Goal: Task Accomplishment & Management: Manage account settings

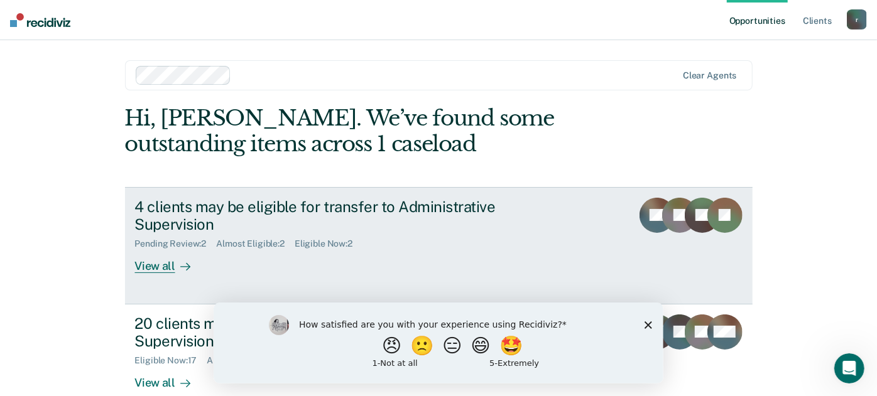
click at [155, 249] on div "View all" at bounding box center [170, 261] width 70 height 25
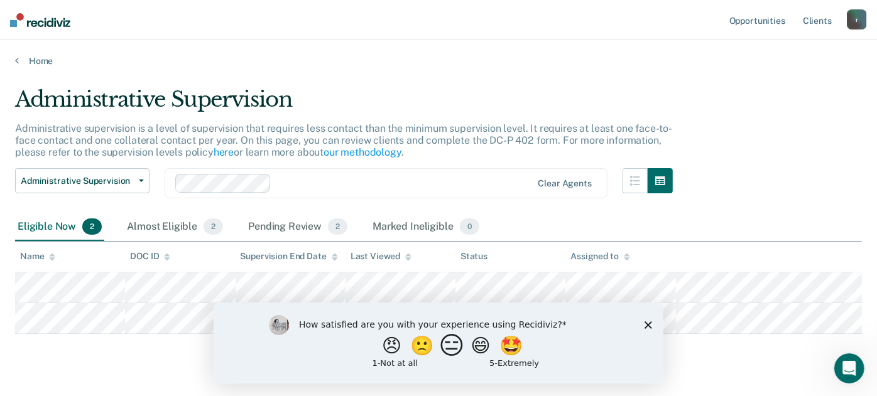
click at [446, 346] on button "😑" at bounding box center [454, 345] width 30 height 25
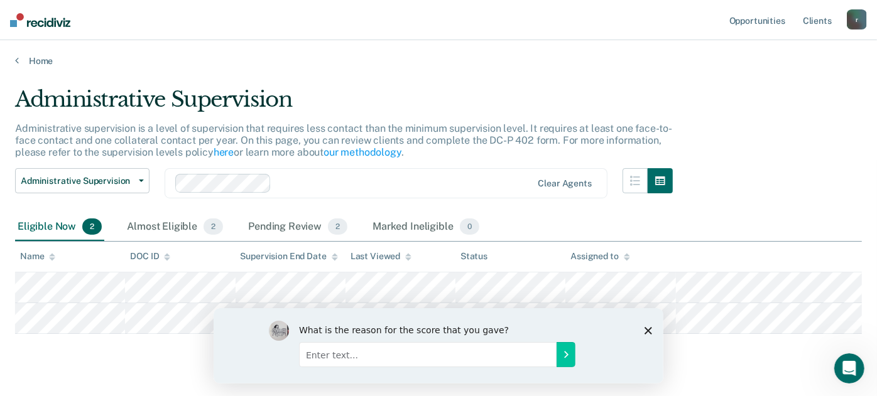
click at [646, 329] on polygon "Close survey" at bounding box center [648, 331] width 8 height 8
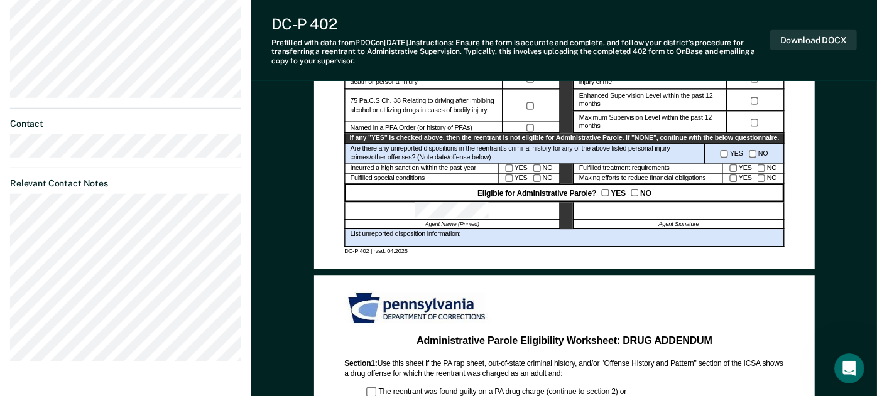
scroll to position [488, 0]
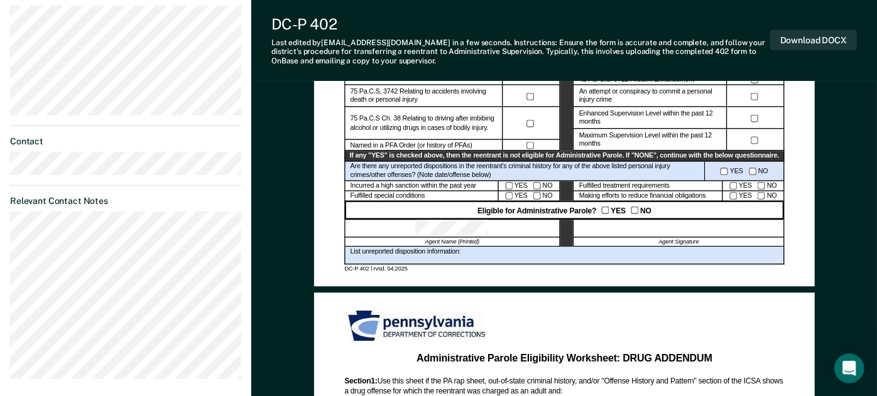
click at [734, 189] on div "YES NO" at bounding box center [753, 186] width 62 height 11
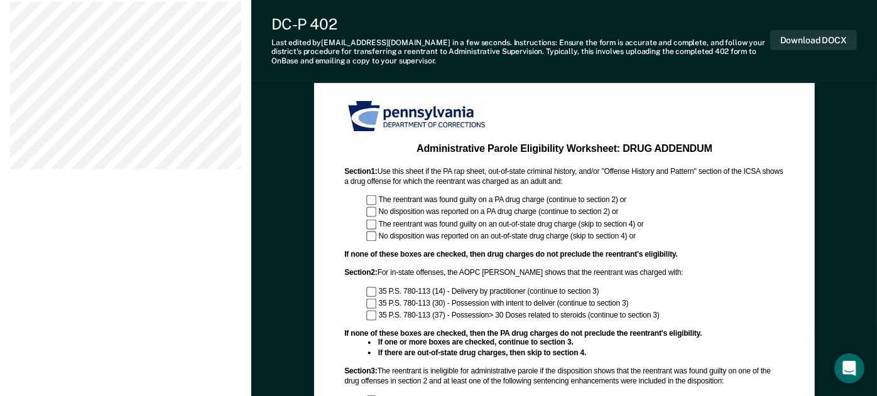
scroll to position [768, 0]
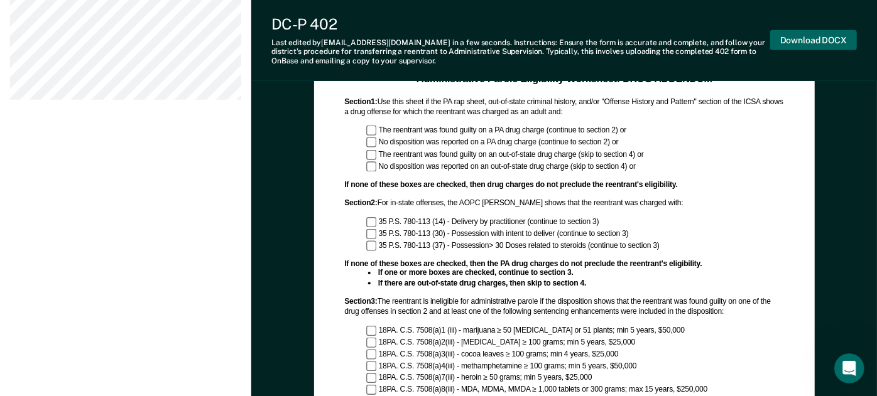
click at [793, 36] on button "Download DOCX" at bounding box center [813, 40] width 87 height 21
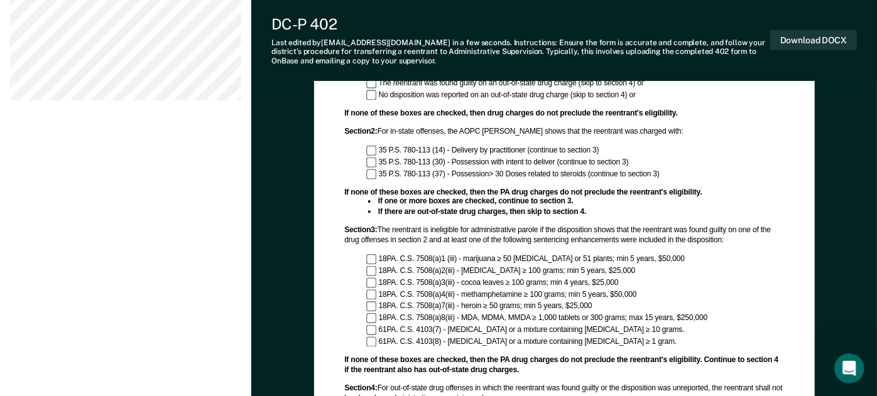
scroll to position [0, 0]
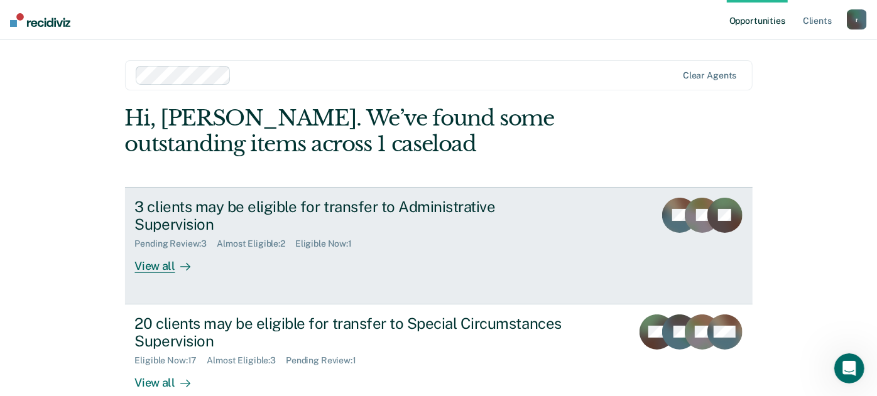
scroll to position [56, 0]
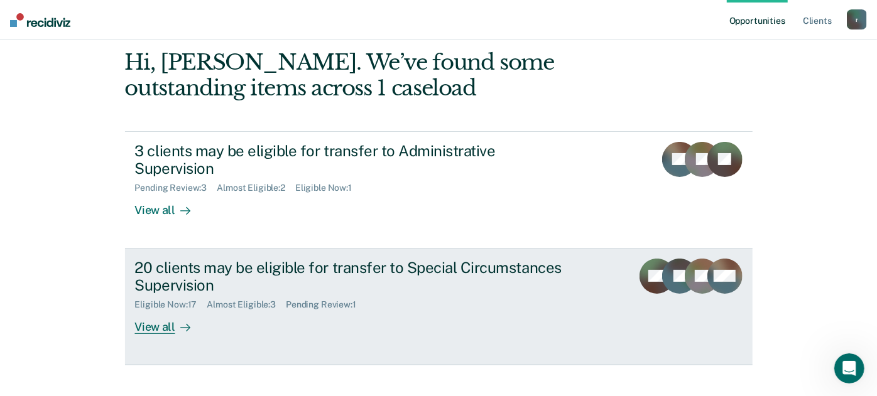
click at [143, 310] on div "View all" at bounding box center [170, 322] width 70 height 25
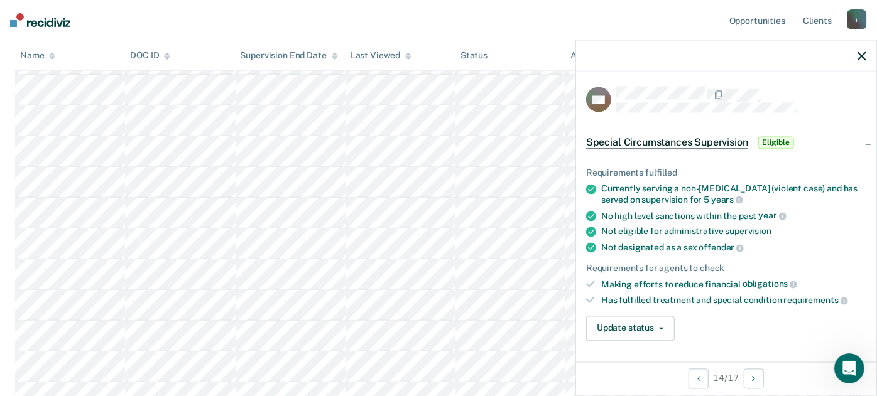
scroll to position [139, 0]
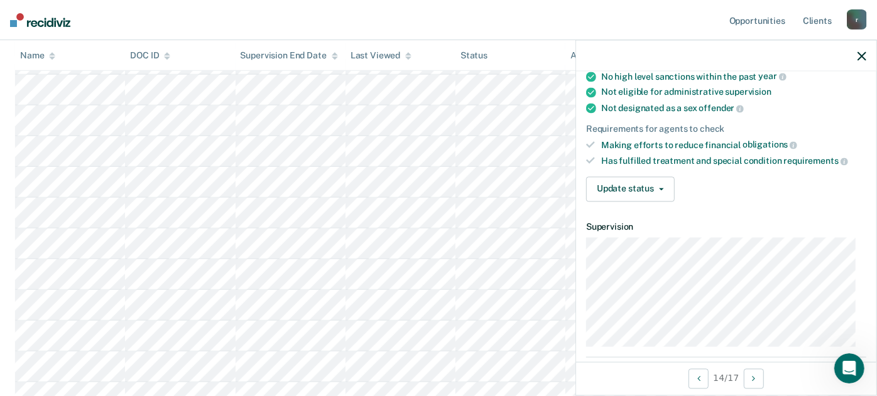
click at [651, 172] on div "Requirements fulfilled Currently serving a non-[MEDICAL_DATA] (violent case) an…" at bounding box center [726, 110] width 300 height 203
click at [651, 179] on button "Update status" at bounding box center [630, 189] width 89 height 25
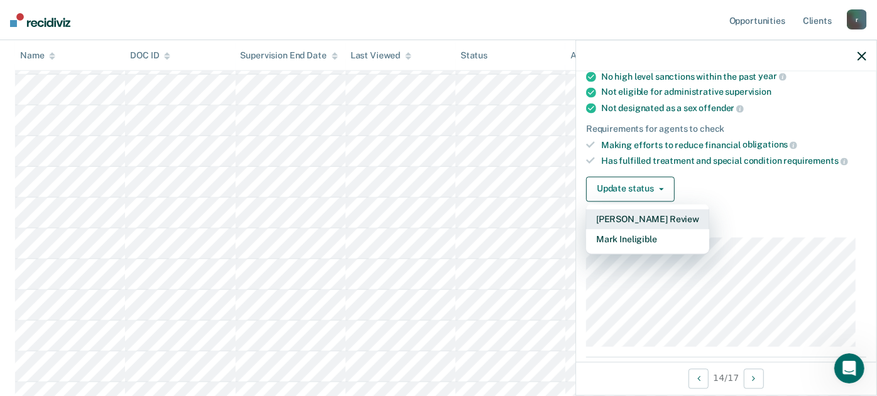
click at [634, 214] on button "[PERSON_NAME] Review" at bounding box center [647, 219] width 123 height 20
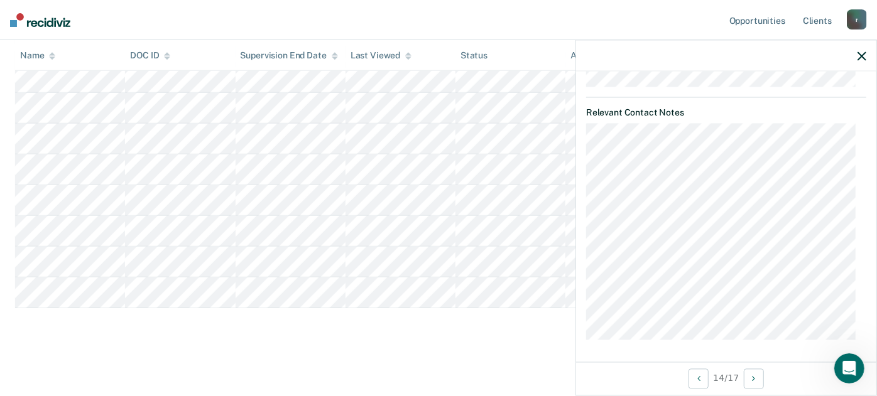
scroll to position [493, 0]
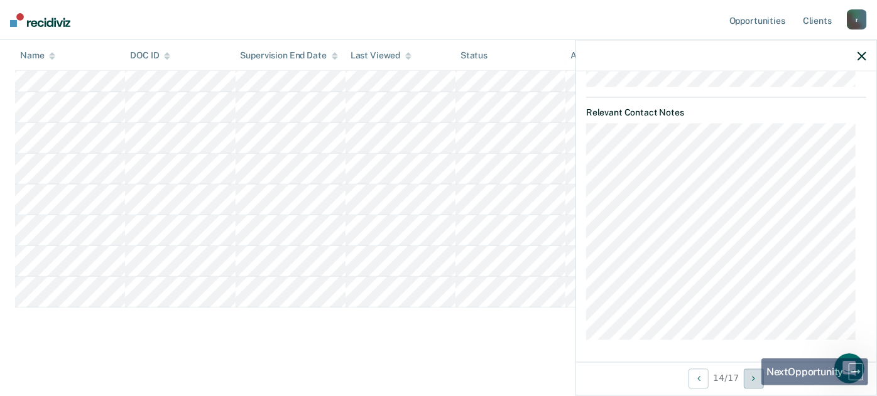
click at [754, 386] on button "Next Opportunity" at bounding box center [754, 379] width 20 height 20
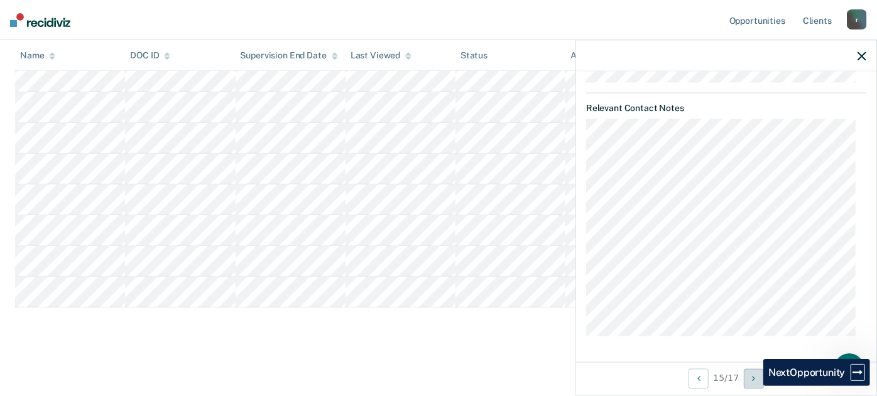
scroll to position [407, 0]
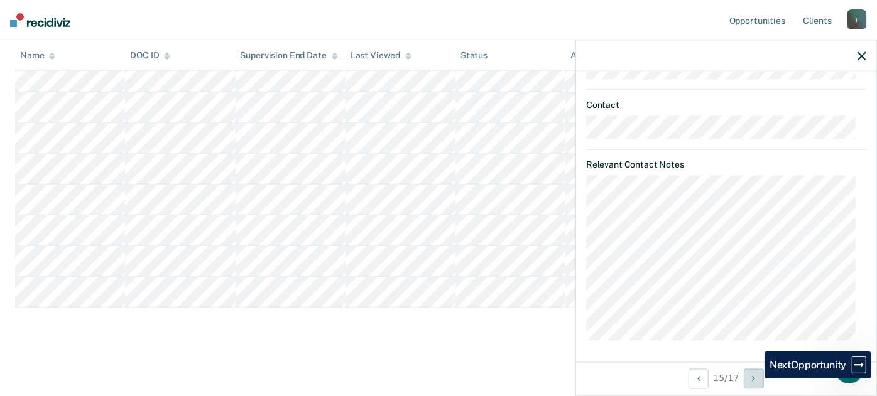
click at [755, 379] on icon "Next Opportunity" at bounding box center [753, 378] width 3 height 9
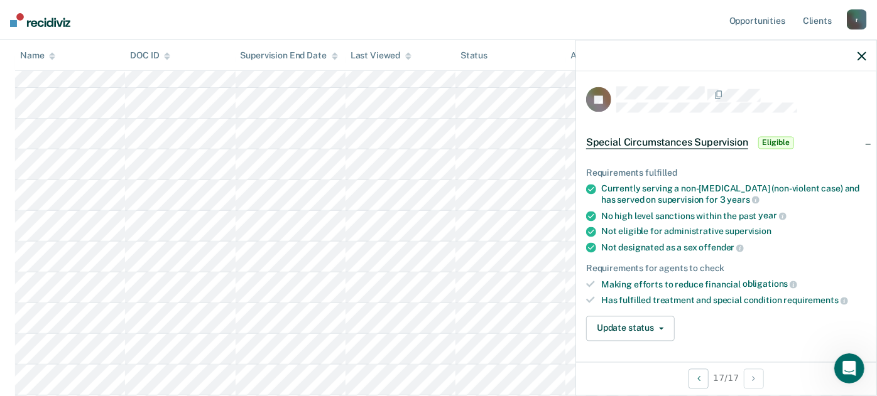
scroll to position [284, 0]
click at [865, 52] on icon "button" at bounding box center [862, 56] width 9 height 9
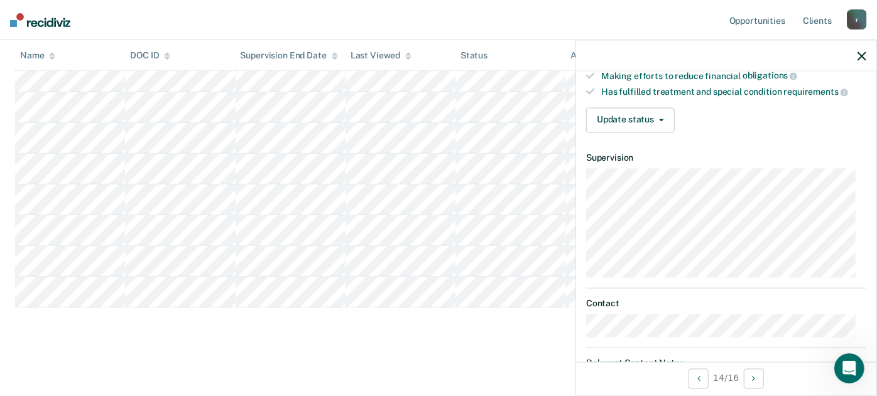
scroll to position [209, 0]
click at [639, 116] on button "Update status" at bounding box center [630, 119] width 89 height 25
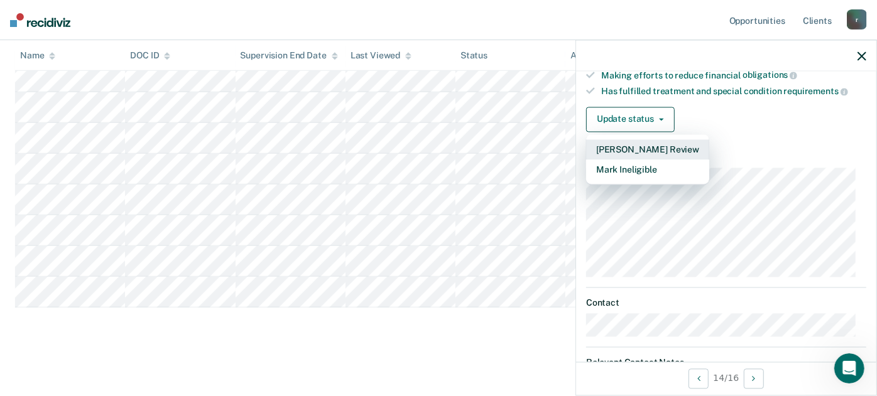
click at [642, 144] on button "[PERSON_NAME] Review" at bounding box center [647, 149] width 123 height 20
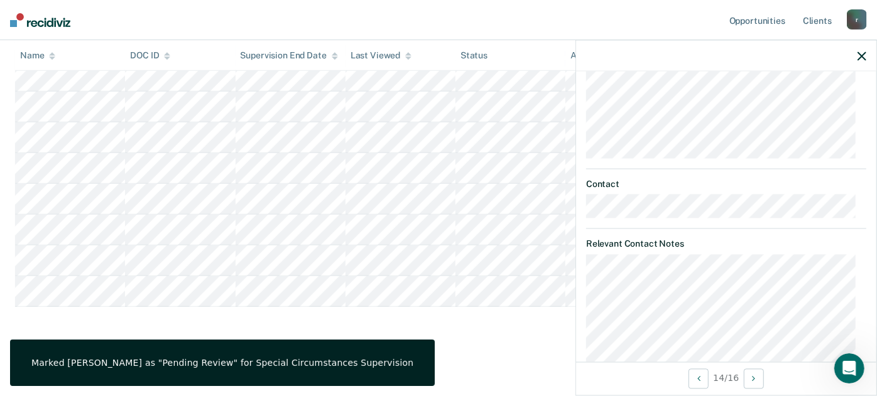
scroll to position [469, 0]
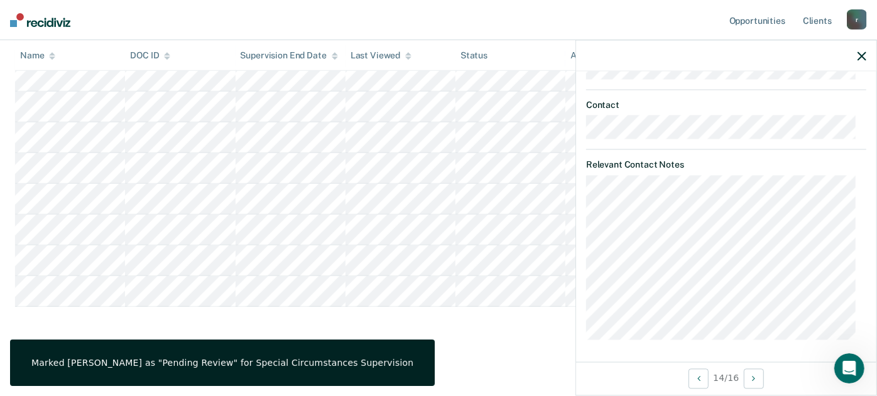
click at [860, 54] on icon "button" at bounding box center [862, 56] width 9 height 9
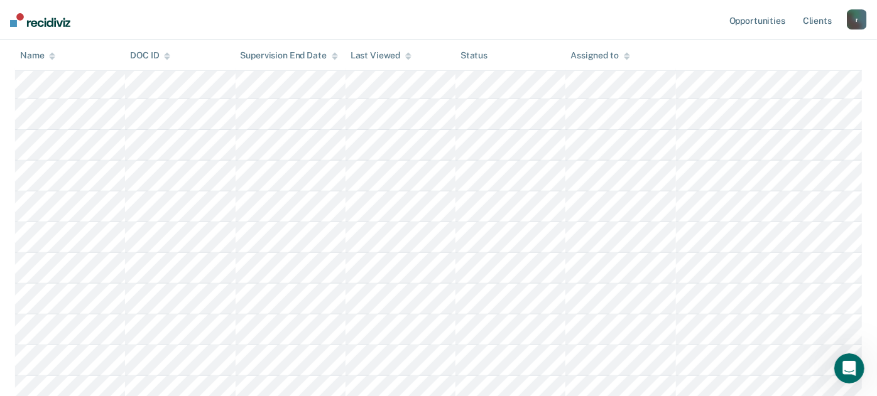
scroll to position [349, 0]
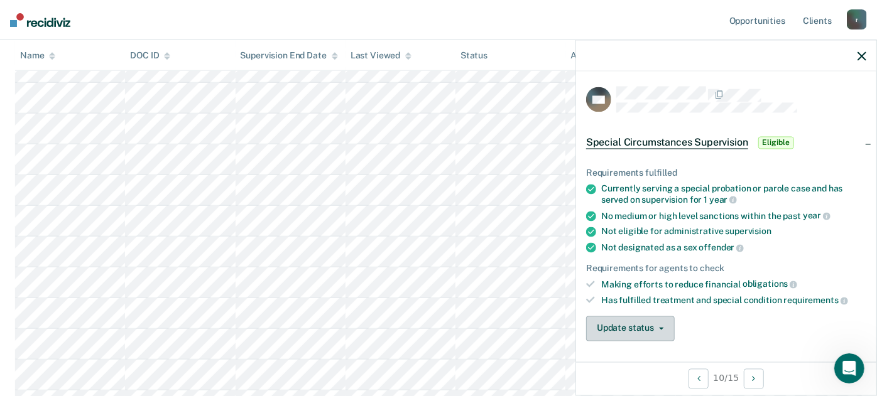
click at [657, 328] on button "Update status" at bounding box center [630, 328] width 89 height 25
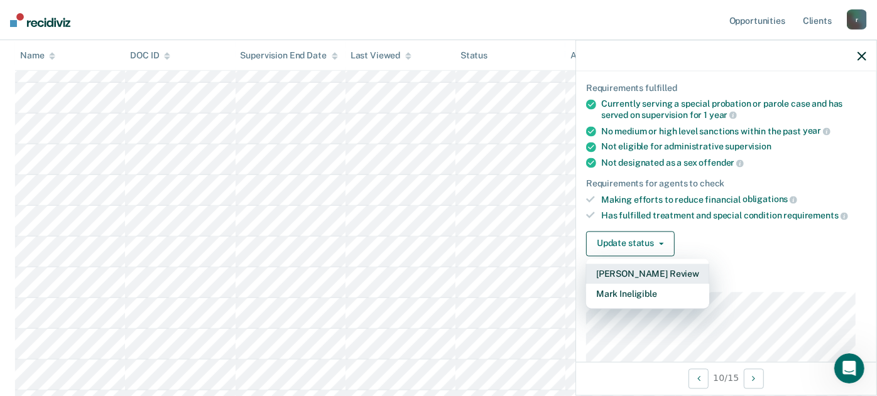
scroll to position [143, 0]
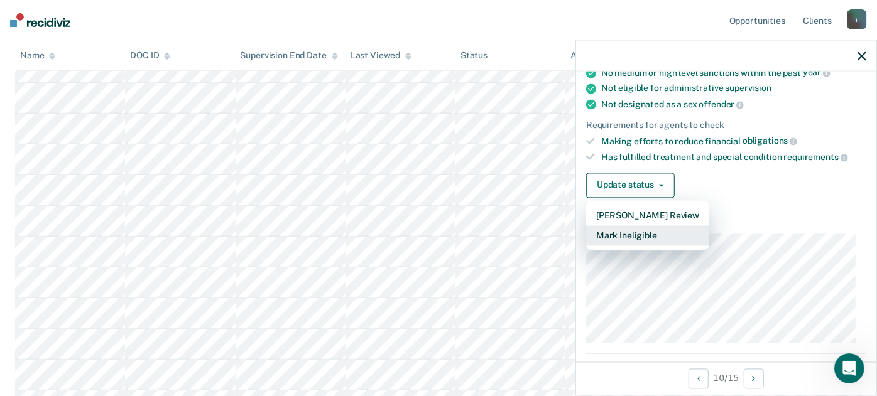
click at [640, 235] on button "Mark Ineligible" at bounding box center [647, 236] width 123 height 20
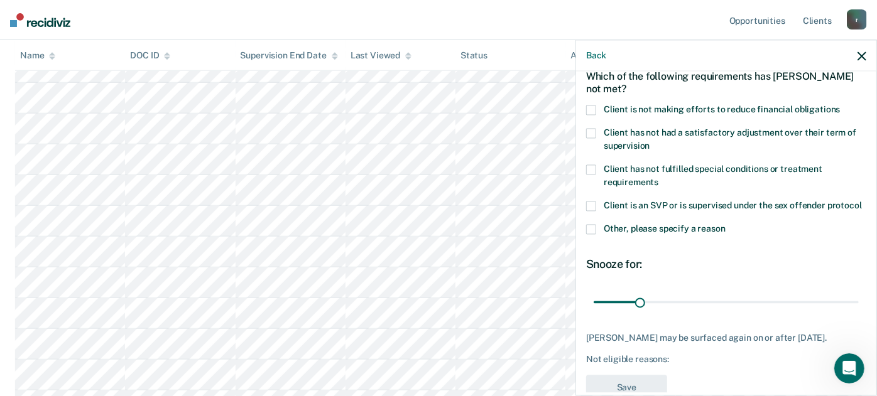
scroll to position [0, 0]
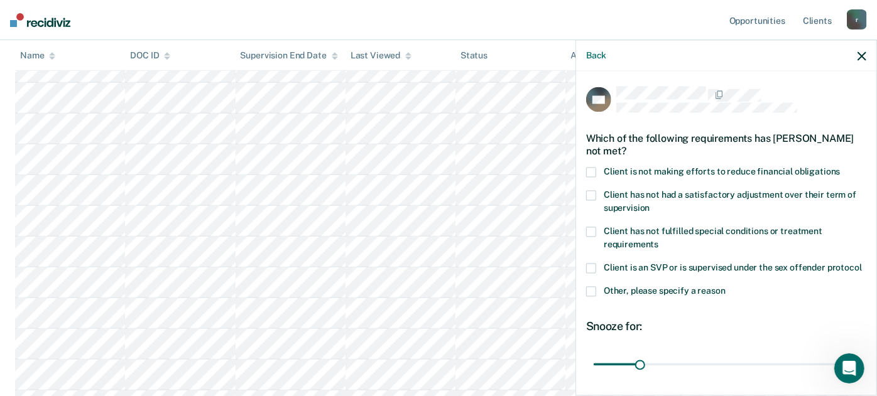
click at [590, 167] on span at bounding box center [591, 172] width 10 height 10
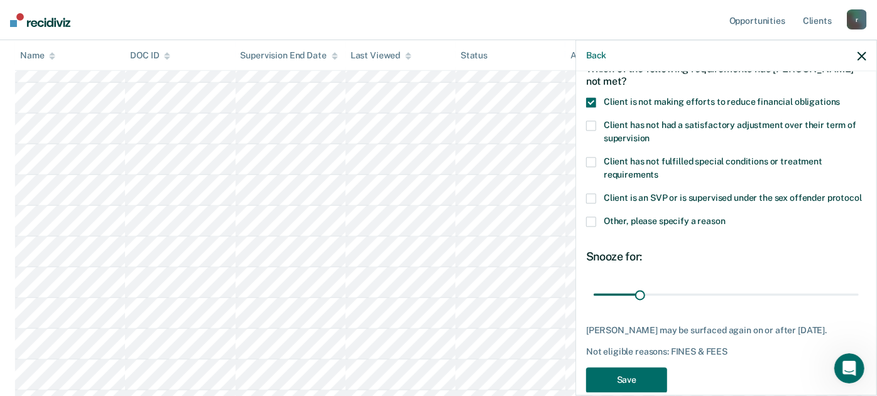
scroll to position [114, 0]
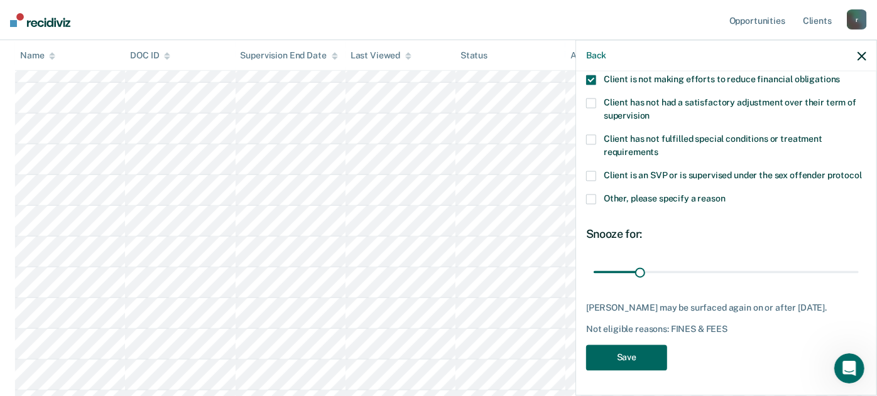
click at [624, 353] on button "Save" at bounding box center [626, 358] width 81 height 26
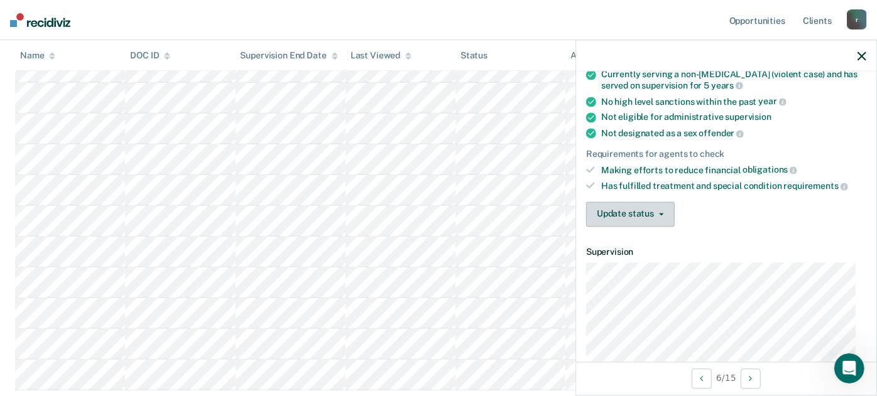
click at [621, 209] on button "Update status" at bounding box center [630, 214] width 89 height 25
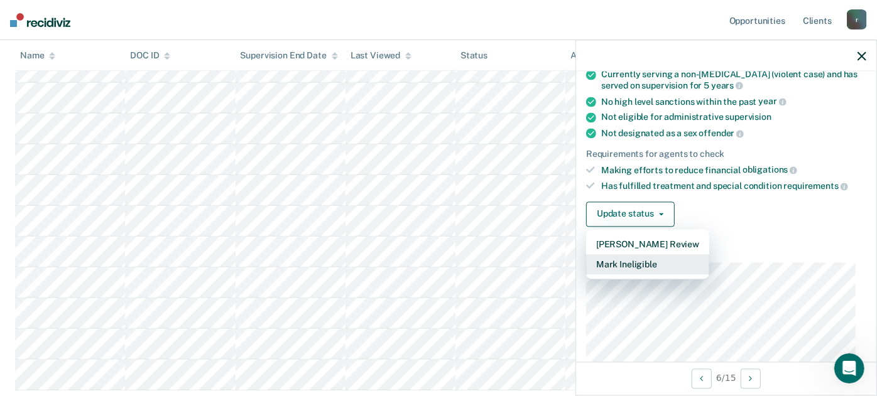
click at [625, 258] on button "Mark Ineligible" at bounding box center [647, 264] width 123 height 20
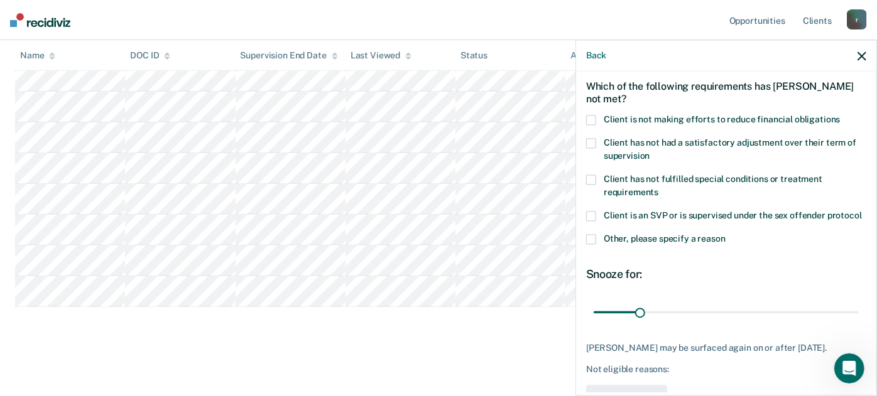
scroll to position [0, 0]
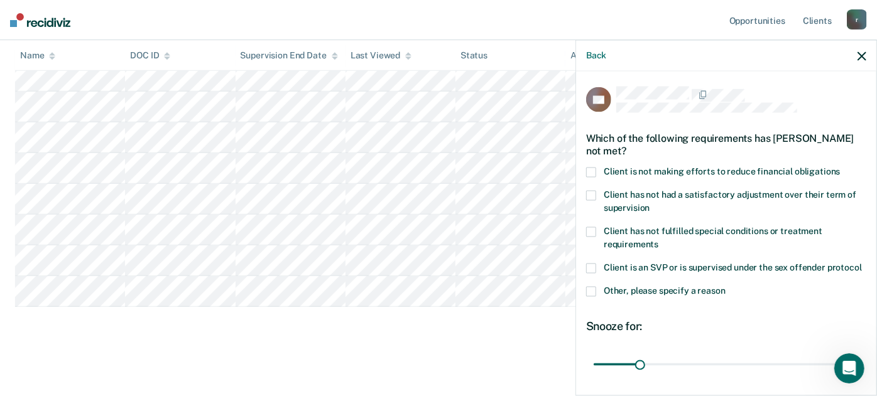
click at [592, 167] on span at bounding box center [591, 172] width 10 height 10
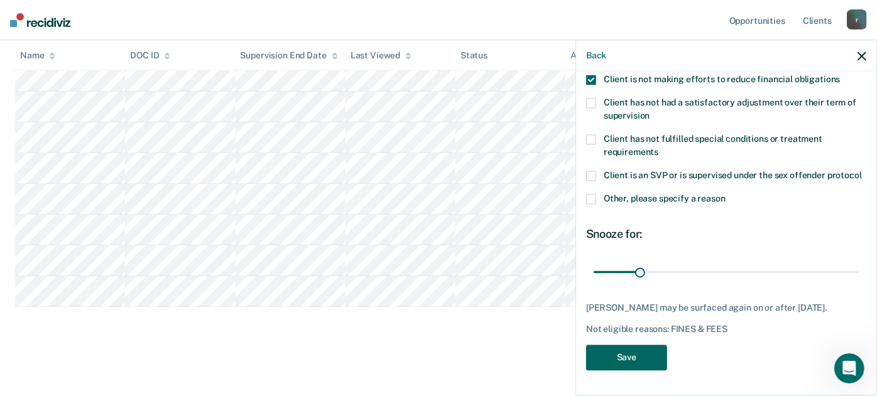
click at [609, 355] on button "Save" at bounding box center [626, 358] width 81 height 26
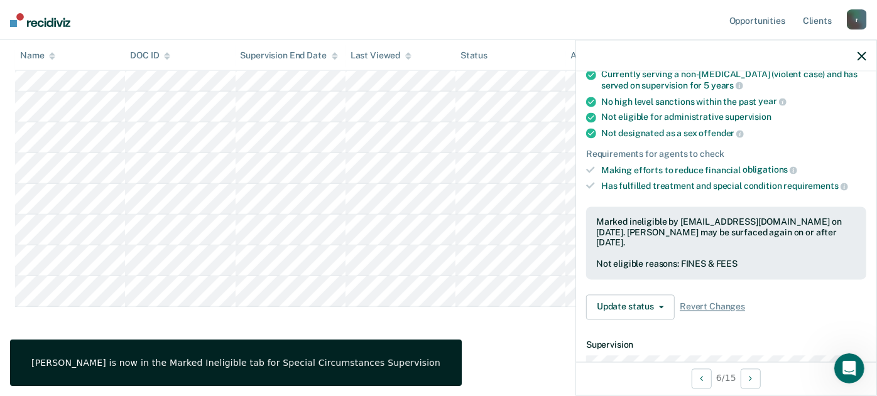
click at [864, 55] on icon "button" at bounding box center [862, 56] width 9 height 9
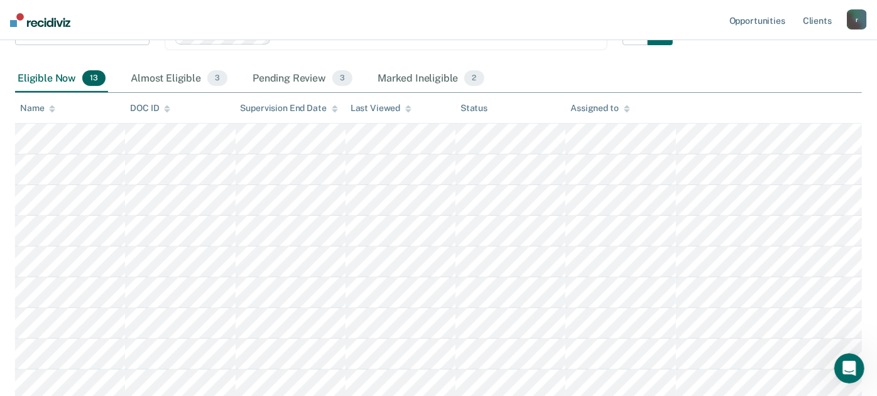
scroll to position [192, 0]
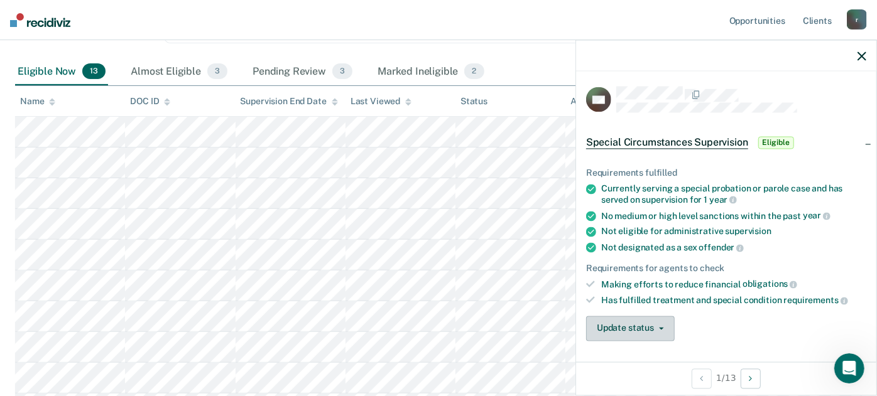
click at [660, 332] on button "Update status" at bounding box center [630, 328] width 89 height 25
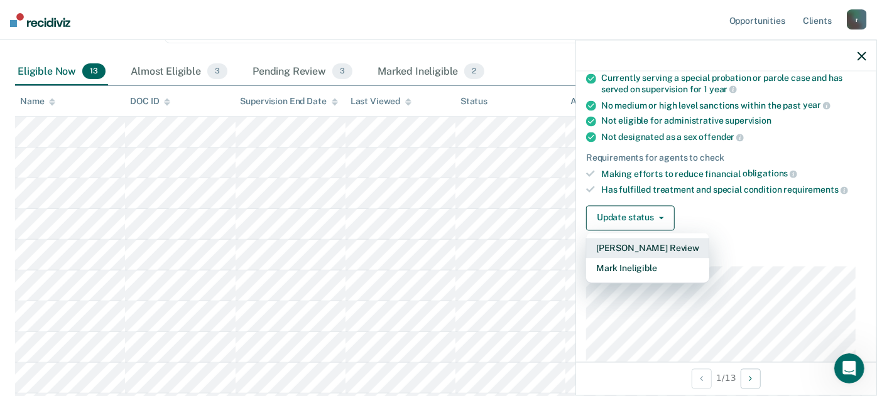
scroll to position [214, 0]
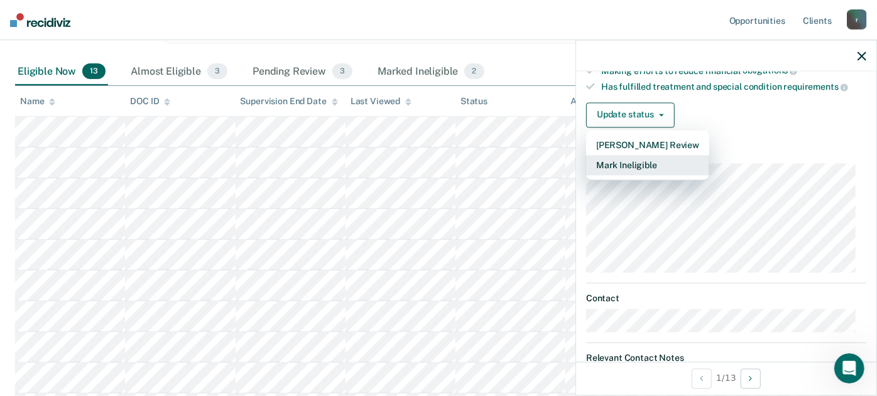
click at [648, 165] on button "Mark Ineligible" at bounding box center [647, 165] width 123 height 20
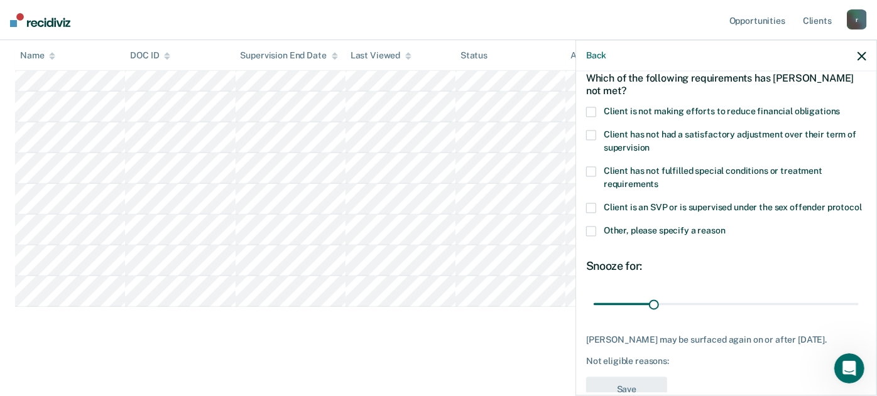
scroll to position [0, 0]
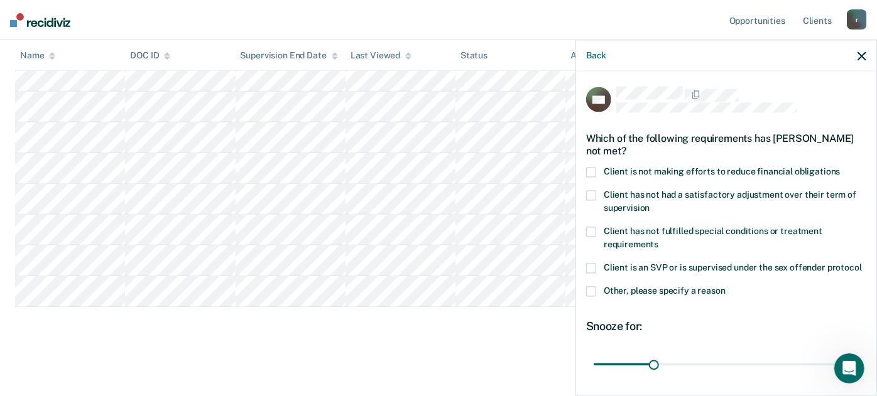
click at [590, 168] on span at bounding box center [591, 172] width 10 height 10
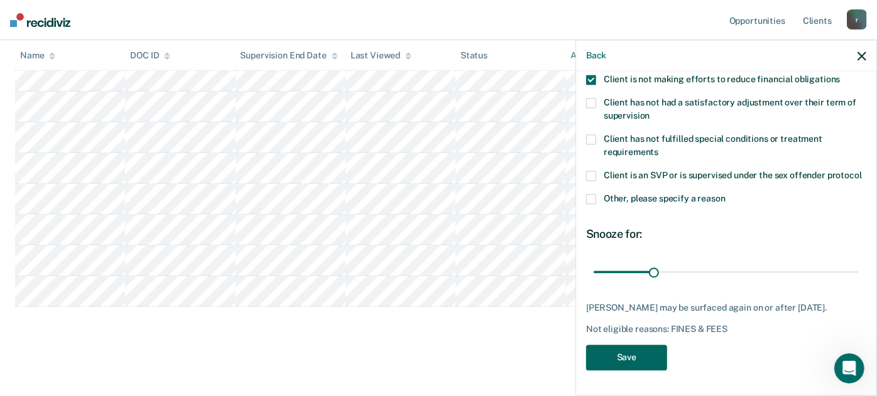
click at [616, 356] on button "Save" at bounding box center [626, 358] width 81 height 26
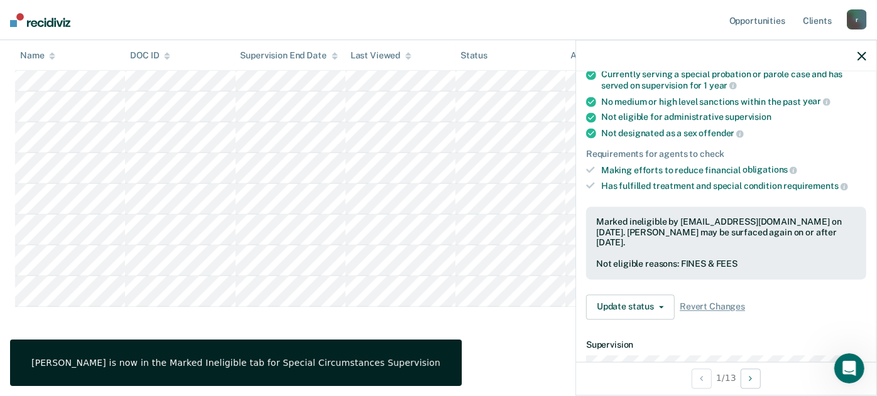
click at [867, 53] on div at bounding box center [726, 55] width 300 height 31
click at [864, 53] on icon "button" at bounding box center [862, 56] width 9 height 9
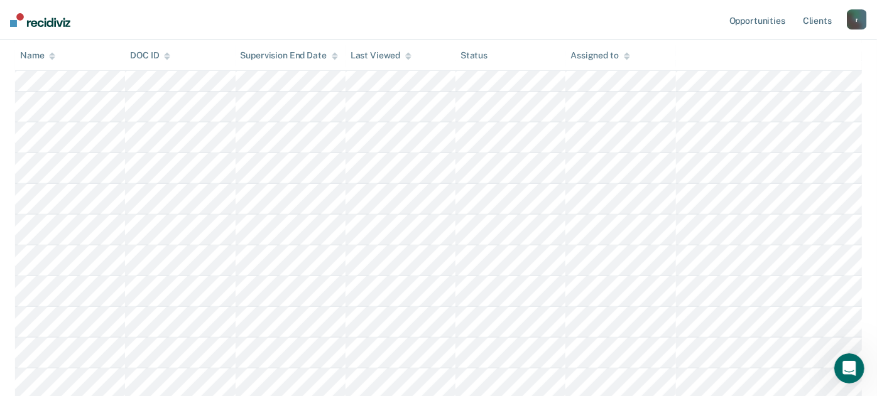
scroll to position [301, 0]
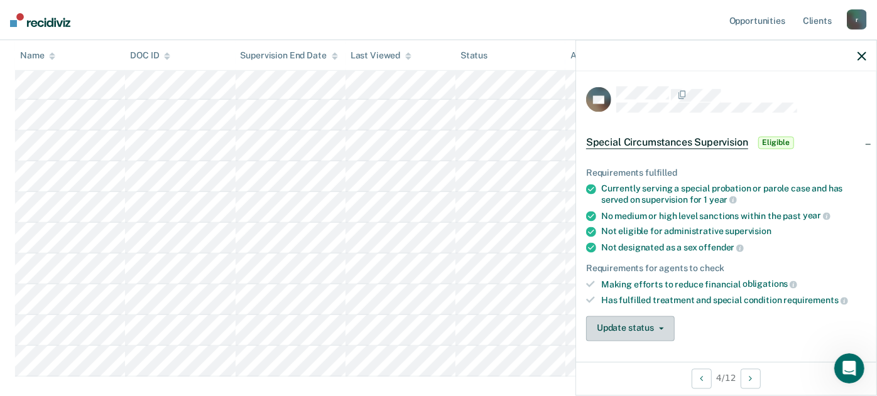
click at [648, 334] on button "Update status" at bounding box center [630, 328] width 89 height 25
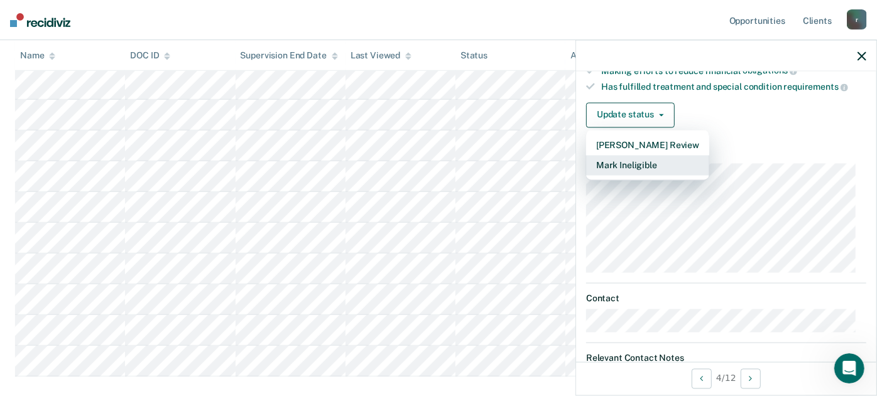
click at [664, 171] on button "Mark Ineligible" at bounding box center [647, 165] width 123 height 20
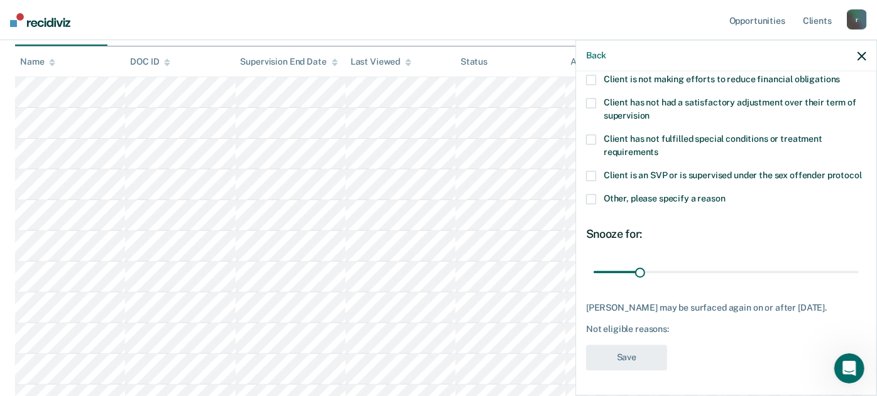
scroll to position [0, 0]
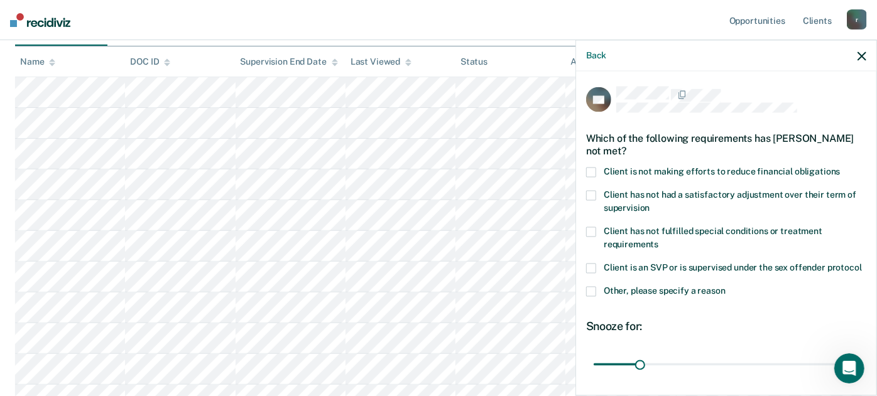
click at [594, 170] on span at bounding box center [591, 172] width 10 height 10
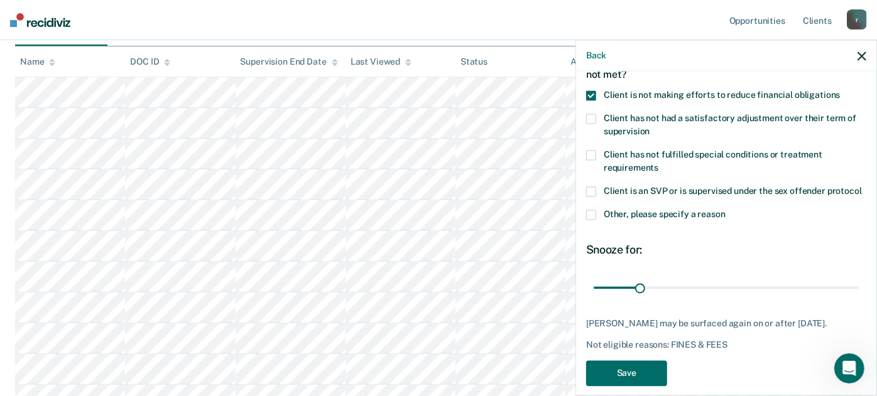
scroll to position [104, 0]
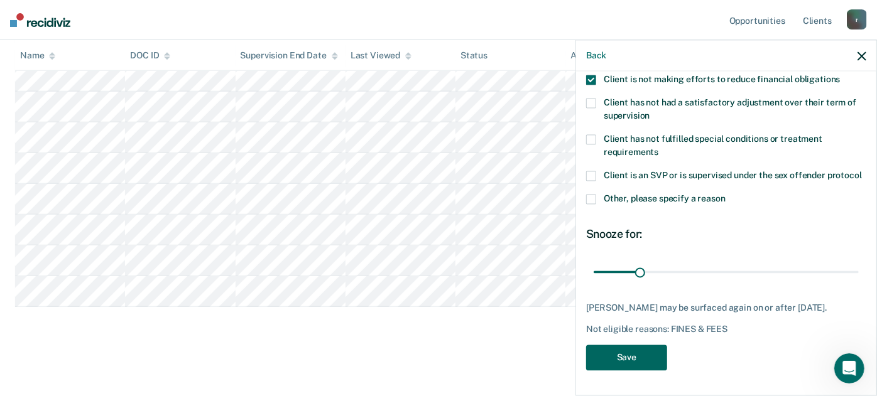
click at [635, 354] on button "Save" at bounding box center [626, 358] width 81 height 26
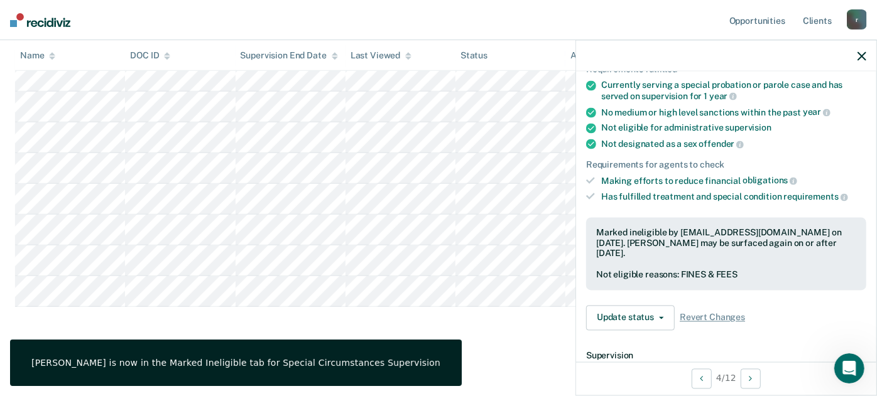
click at [861, 53] on icon "button" at bounding box center [862, 56] width 9 height 9
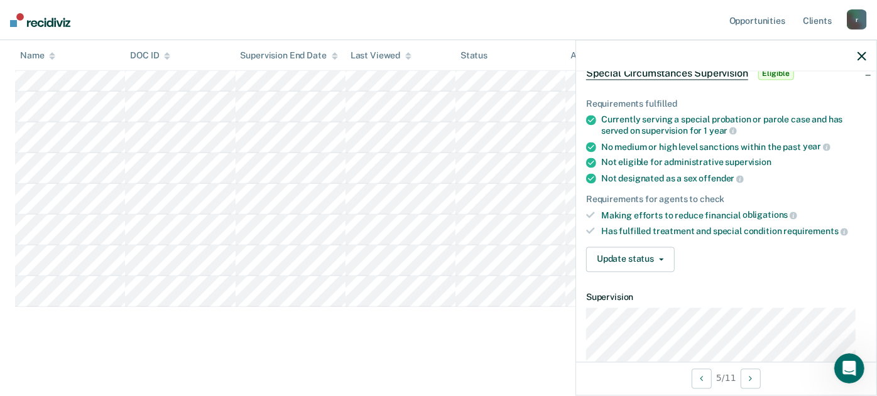
scroll to position [70, 0]
click at [662, 253] on button "Update status" at bounding box center [630, 258] width 89 height 25
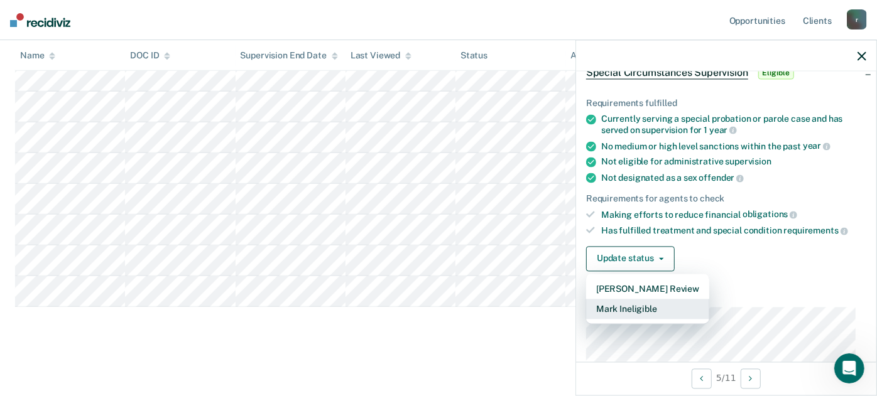
click at [646, 300] on button "Mark Ineligible" at bounding box center [647, 309] width 123 height 20
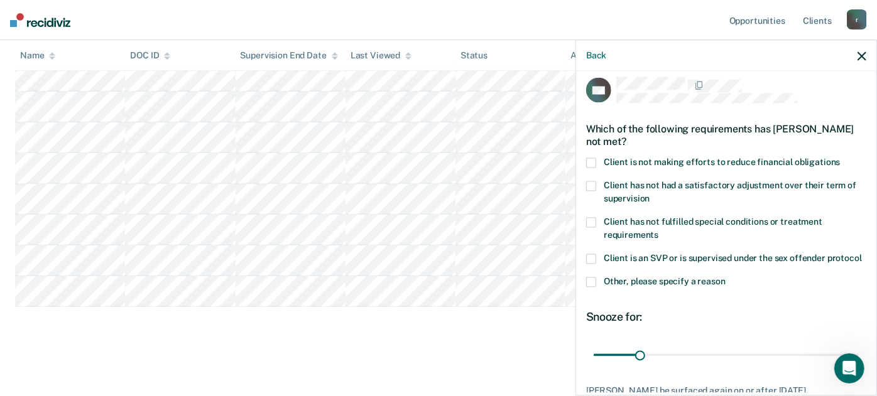
scroll to position [0, 0]
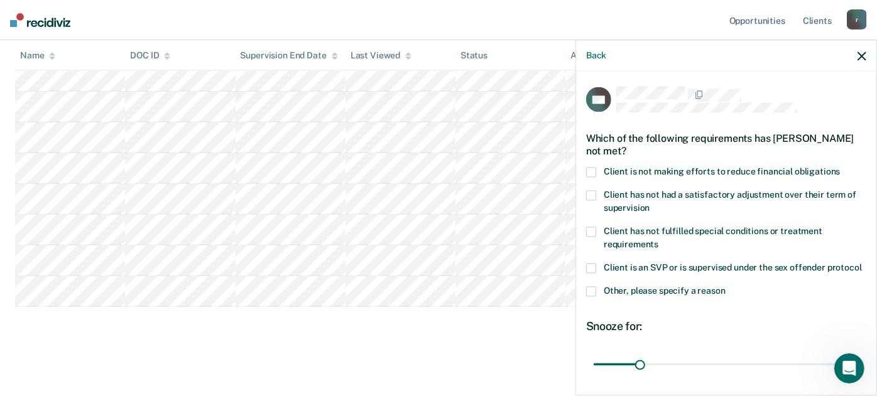
click at [589, 172] on span at bounding box center [591, 172] width 10 height 10
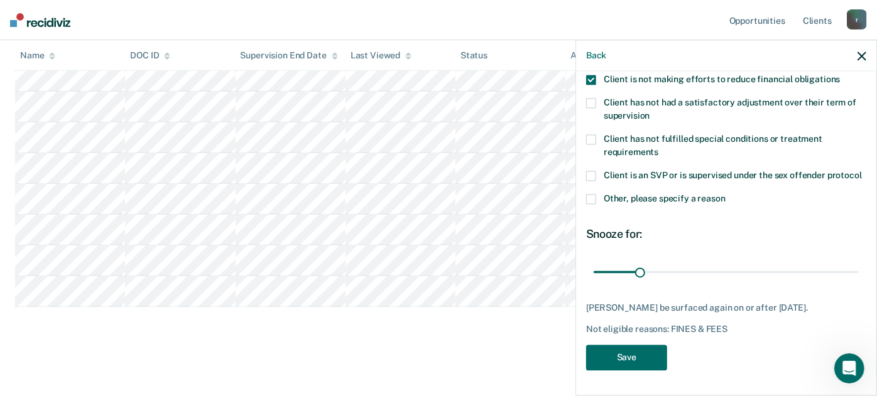
scroll to position [114, 0]
click at [629, 356] on button "Save" at bounding box center [626, 358] width 81 height 26
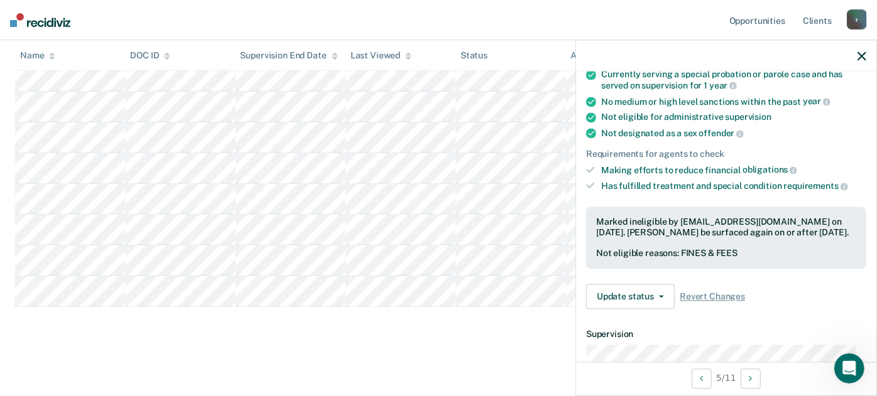
click at [864, 61] on div at bounding box center [726, 55] width 300 height 31
click at [860, 55] on icon "button" at bounding box center [862, 56] width 9 height 9
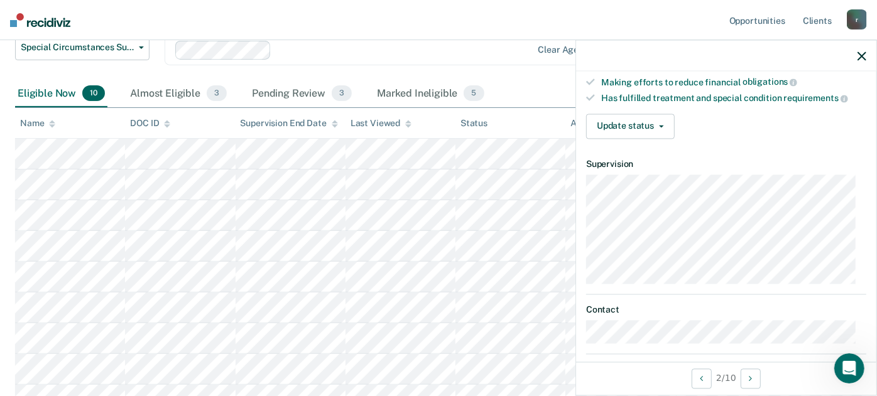
scroll to position [209, 0]
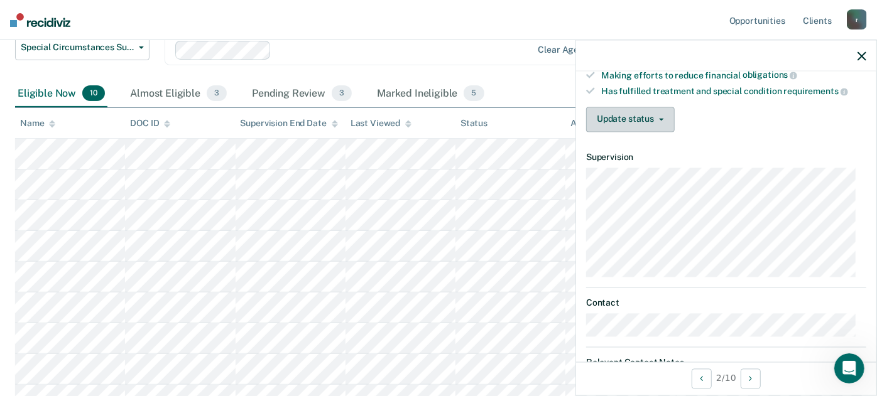
click at [648, 111] on button "Update status" at bounding box center [630, 119] width 89 height 25
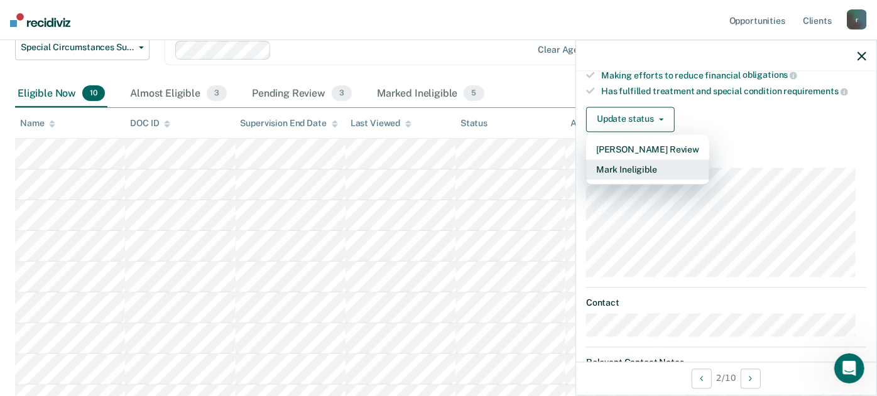
click at [627, 172] on button "Mark Ineligible" at bounding box center [647, 170] width 123 height 20
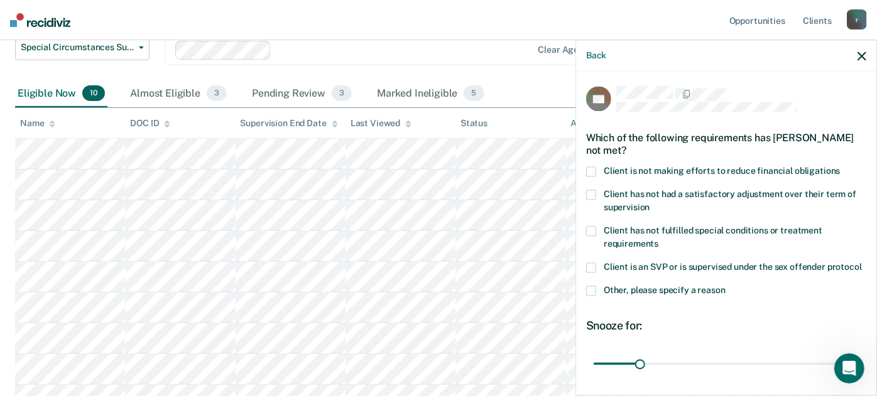
scroll to position [0, 0]
click at [590, 175] on span at bounding box center [591, 172] width 10 height 10
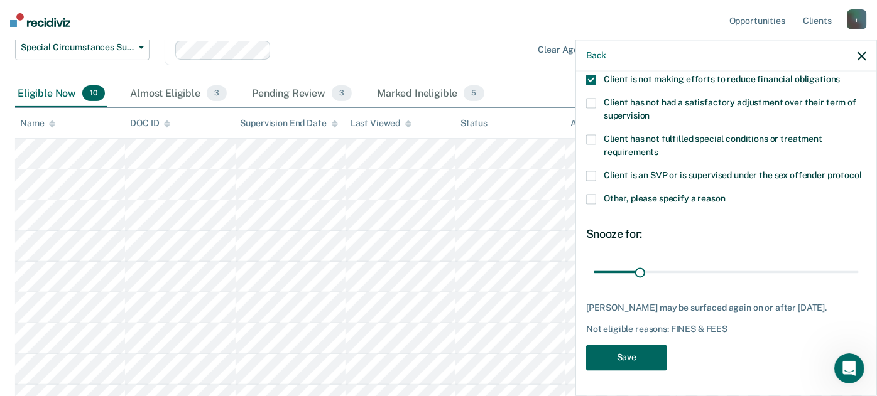
click at [656, 356] on button "Save" at bounding box center [626, 358] width 81 height 26
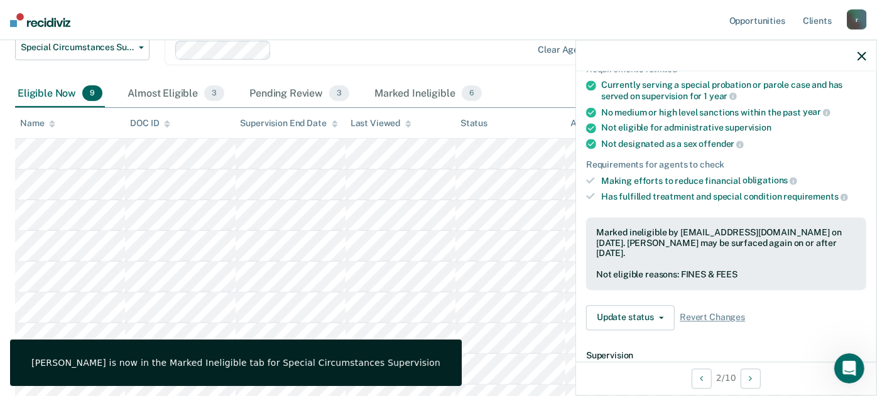
click at [859, 47] on div at bounding box center [726, 55] width 300 height 31
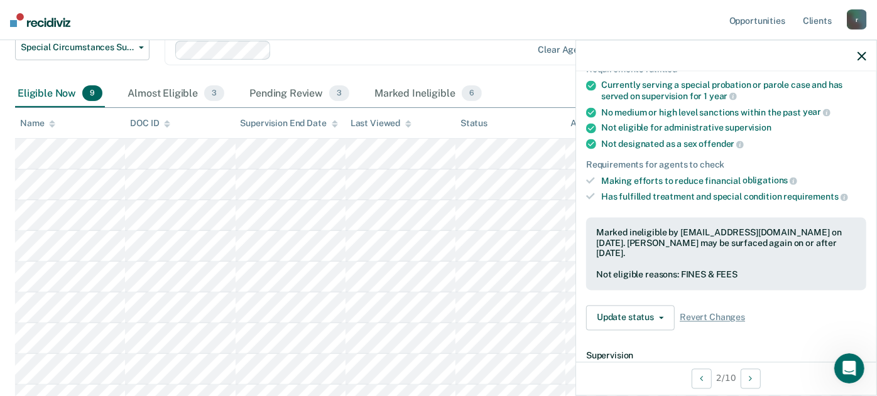
click at [861, 51] on button "button" at bounding box center [862, 55] width 9 height 11
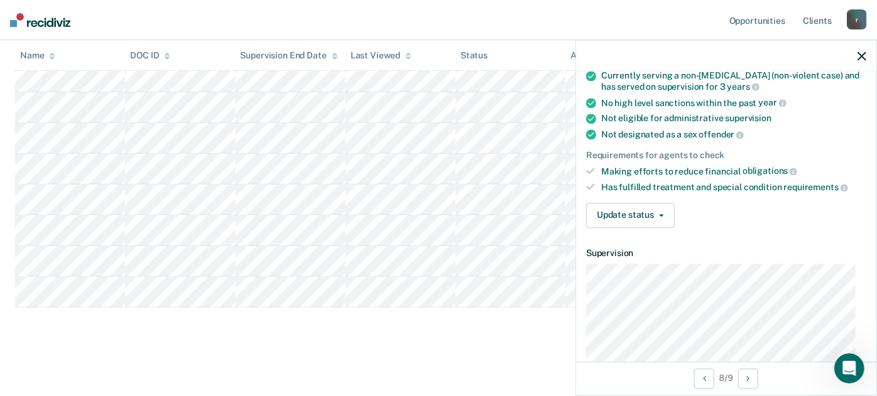
scroll to position [139, 0]
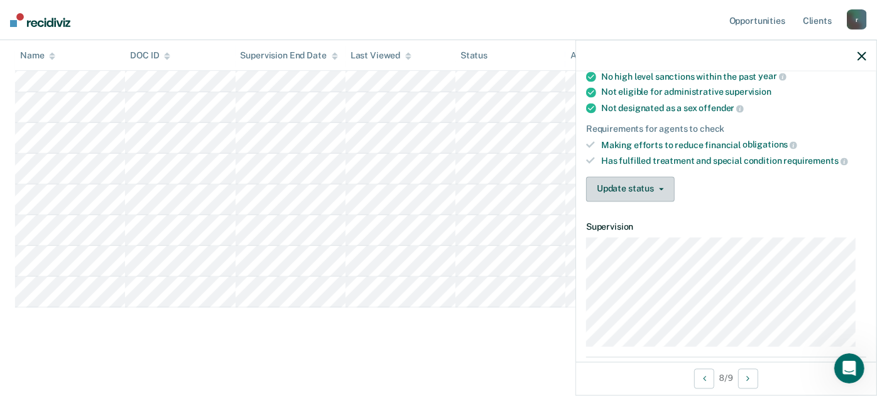
click at [657, 188] on span "button" at bounding box center [659, 189] width 10 height 3
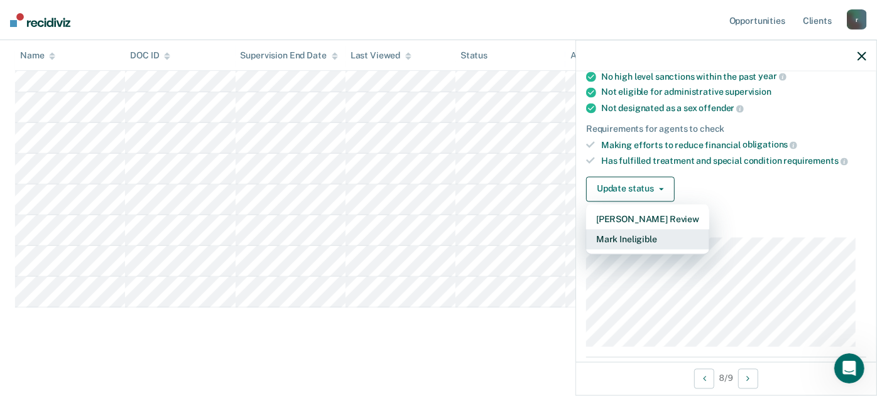
click at [650, 237] on button "Mark Ineligible" at bounding box center [647, 239] width 123 height 20
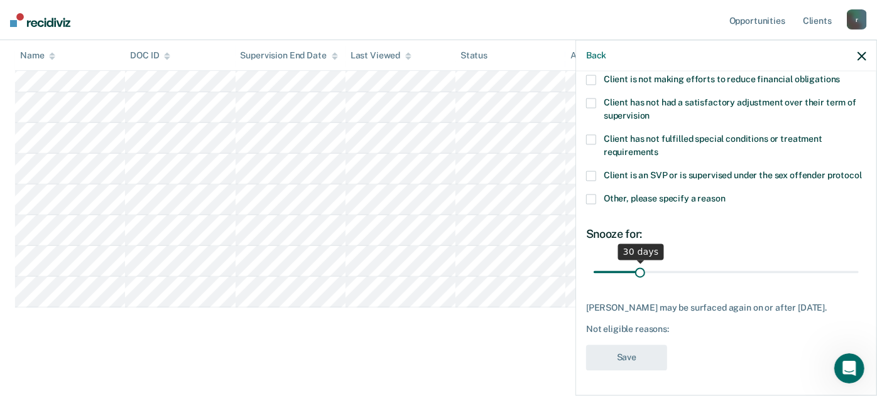
scroll to position [45, 0]
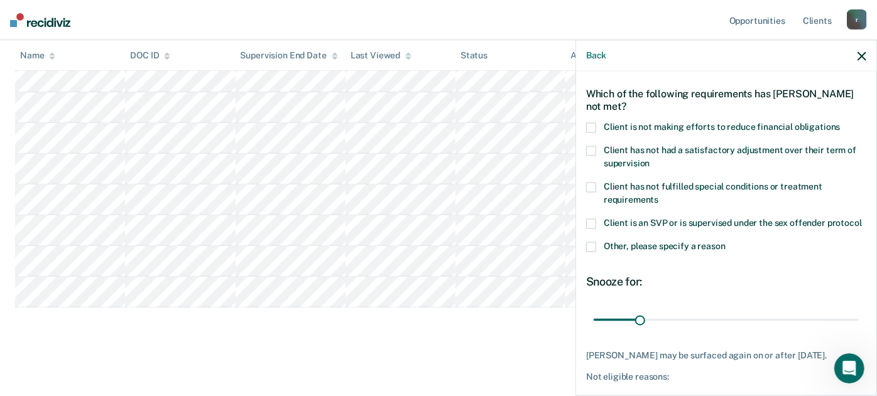
click at [592, 252] on span at bounding box center [591, 247] width 10 height 10
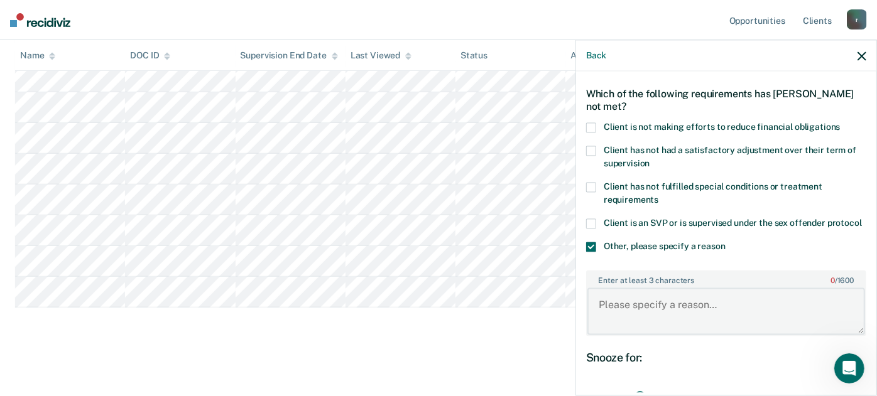
click at [640, 327] on textarea "Enter at least 3 characters 0 / 1600" at bounding box center [726, 311] width 278 height 46
click at [593, 148] on span at bounding box center [591, 151] width 10 height 10
click at [596, 252] on span at bounding box center [591, 247] width 10 height 10
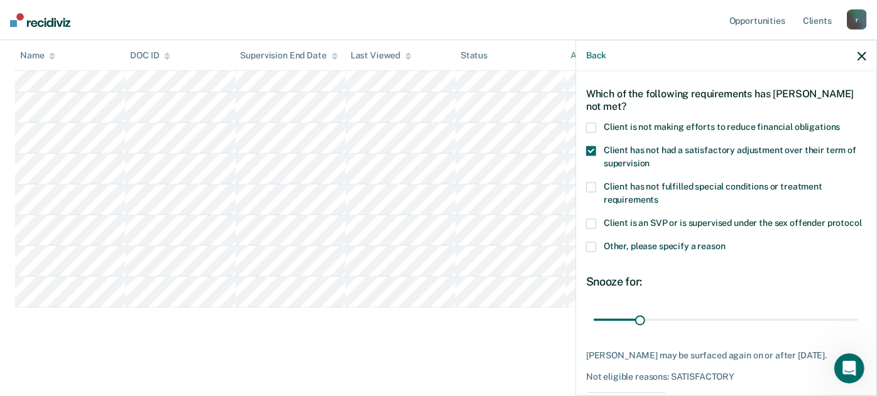
scroll to position [114, 0]
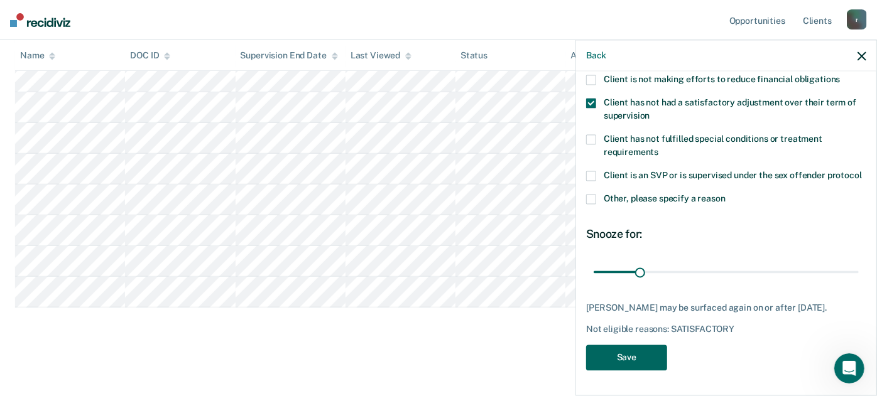
click at [626, 368] on button "Save" at bounding box center [626, 358] width 81 height 26
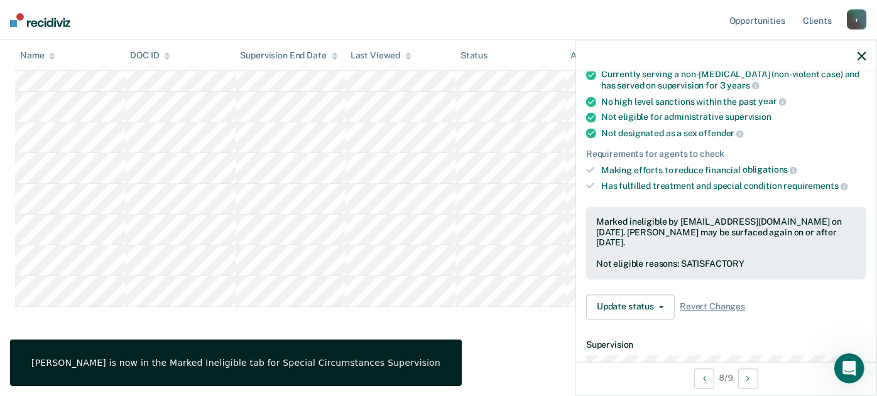
click at [861, 52] on icon "button" at bounding box center [862, 56] width 9 height 9
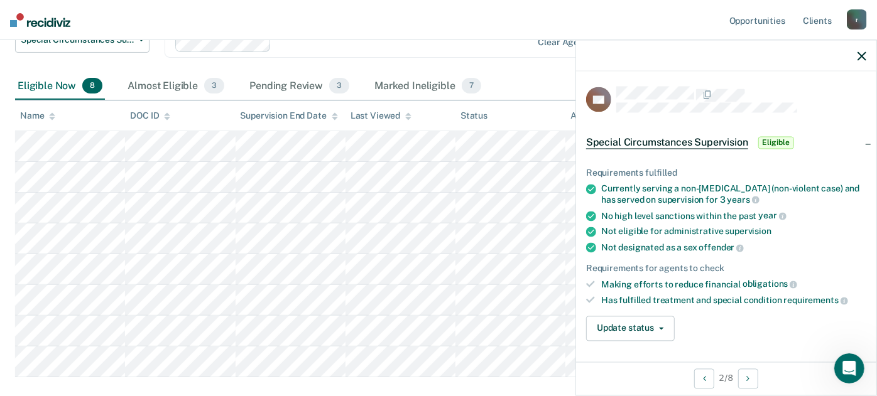
scroll to position [70, 0]
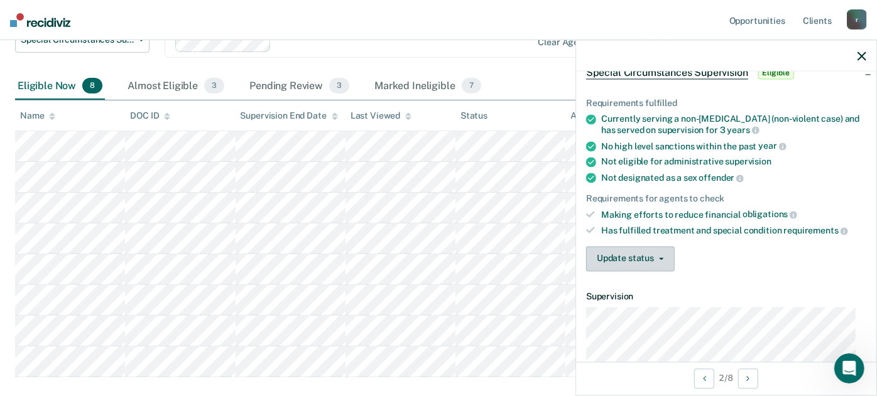
click at [630, 267] on button "Update status" at bounding box center [630, 258] width 89 height 25
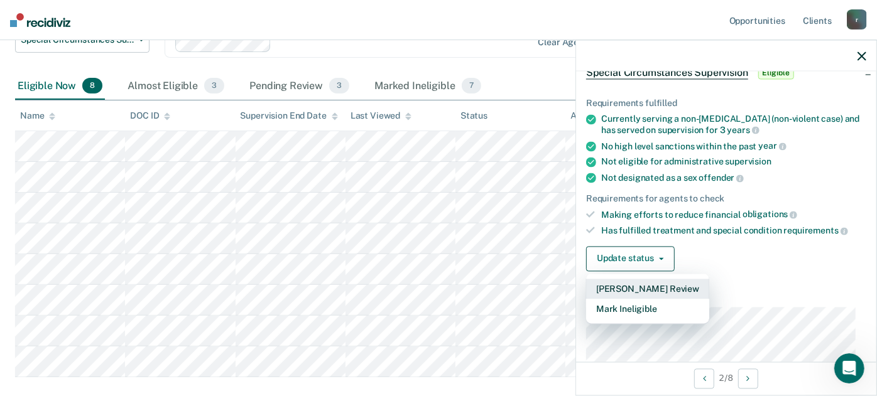
click at [633, 286] on button "[PERSON_NAME] Review" at bounding box center [647, 289] width 123 height 20
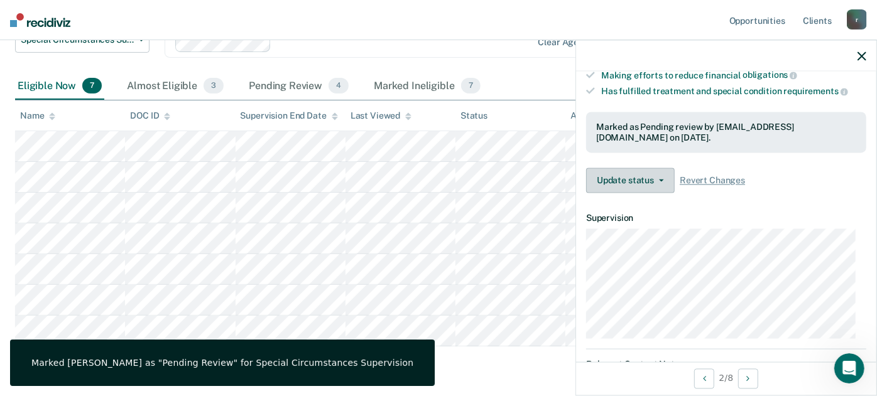
scroll to position [268, 0]
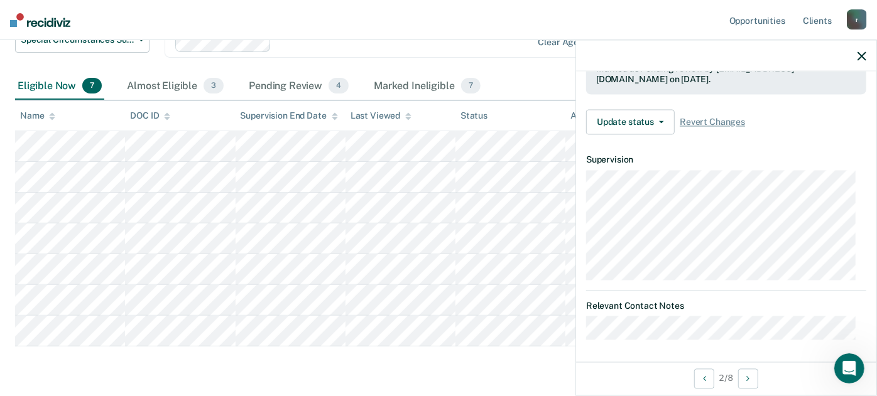
click at [863, 56] on icon "button" at bounding box center [862, 56] width 9 height 9
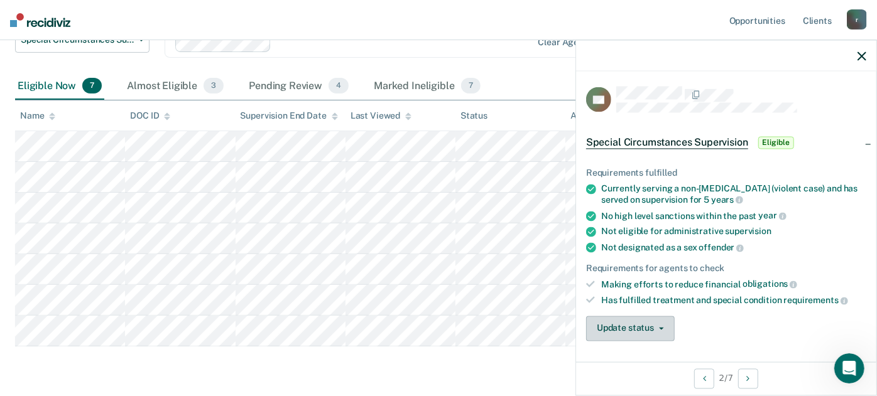
click at [653, 316] on button "Update status" at bounding box center [630, 328] width 89 height 25
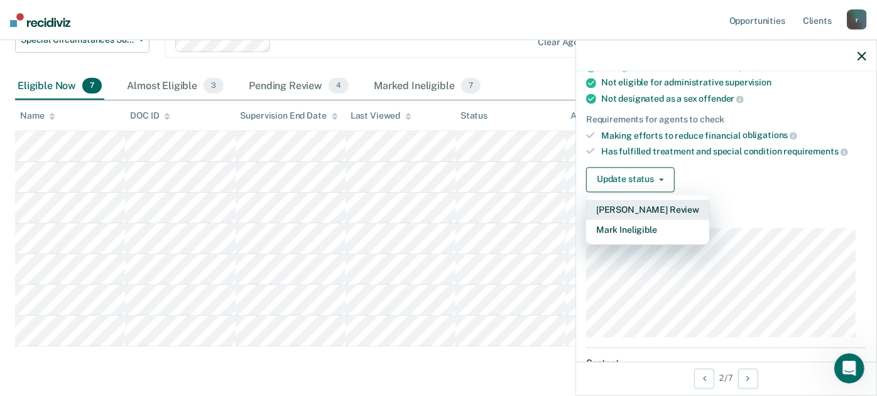
scroll to position [214, 0]
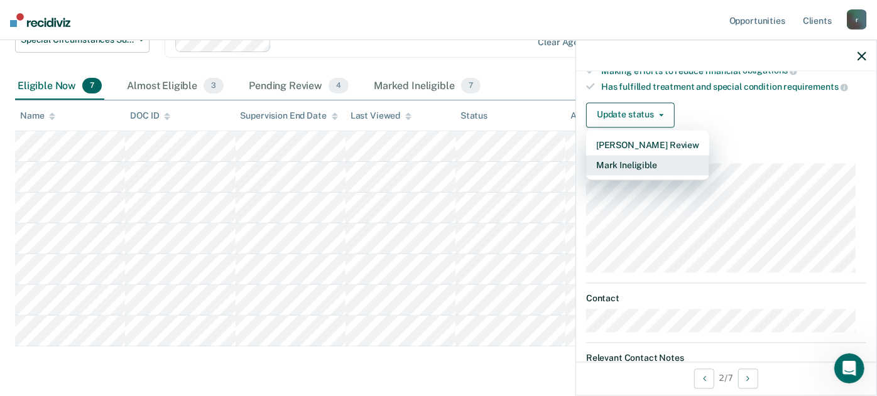
click at [666, 165] on button "Mark Ineligible" at bounding box center [647, 165] width 123 height 20
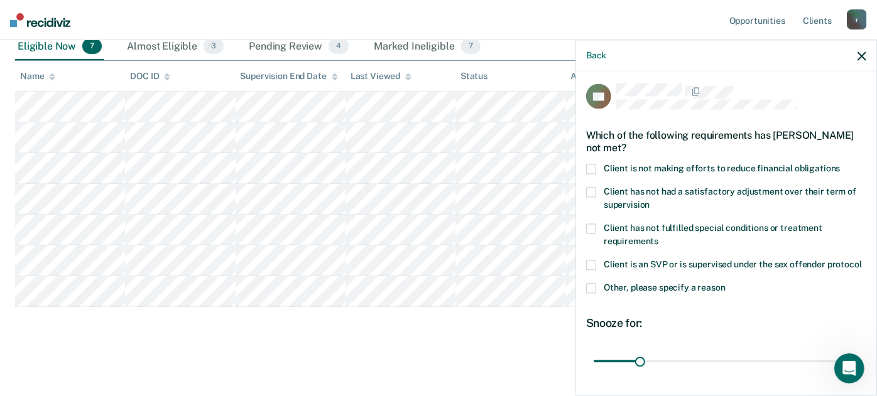
scroll to position [0, 0]
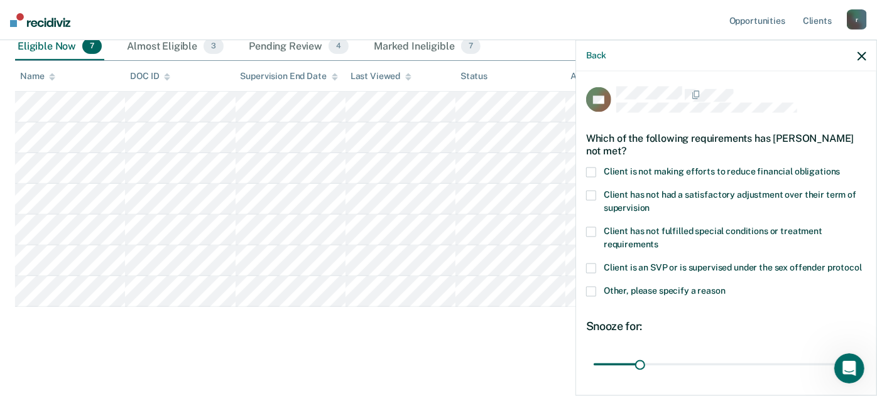
click at [587, 167] on span at bounding box center [591, 172] width 10 height 10
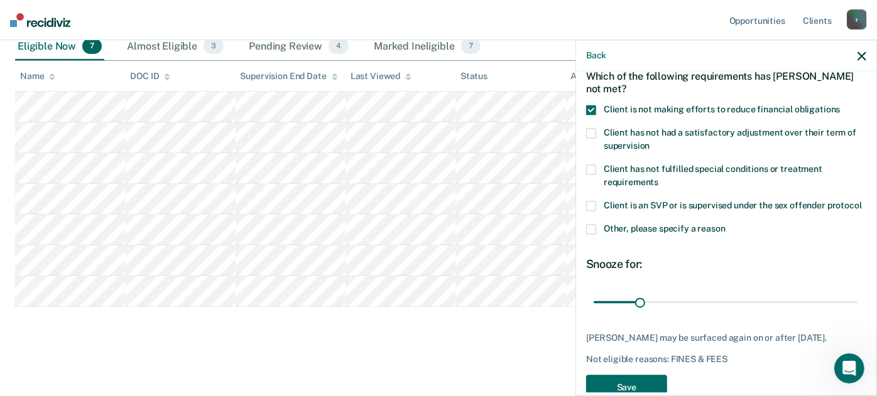
scroll to position [114, 0]
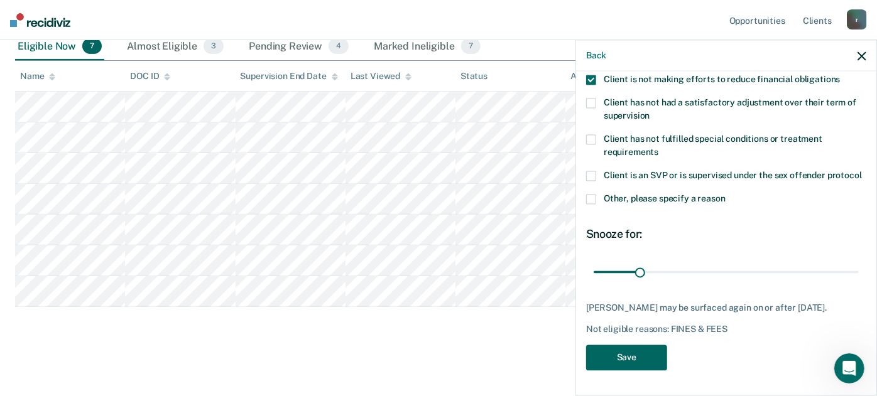
click at [619, 357] on button "Save" at bounding box center [626, 358] width 81 height 26
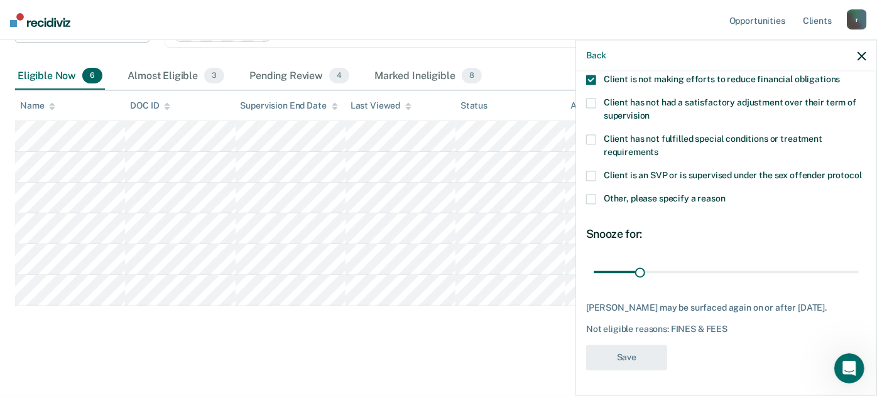
scroll to position [186, 0]
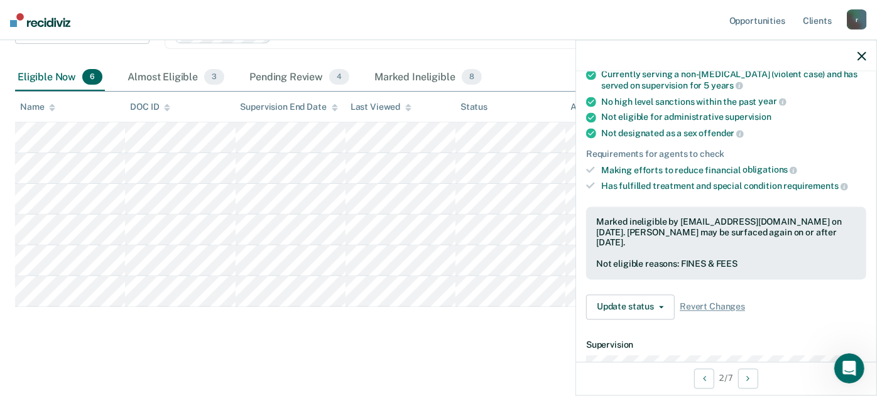
click at [863, 55] on icon "button" at bounding box center [862, 56] width 9 height 9
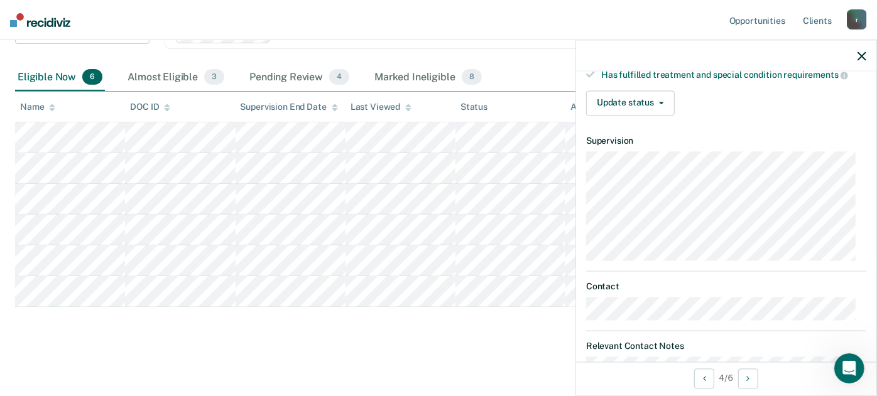
scroll to position [139, 0]
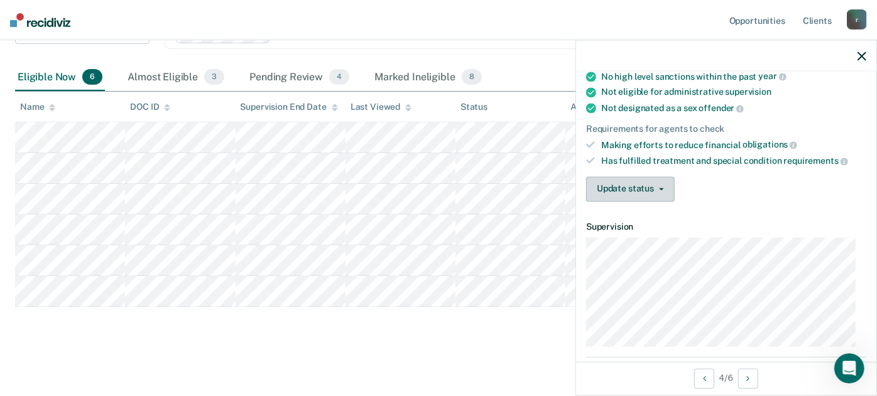
click at [648, 180] on button "Update status" at bounding box center [630, 189] width 89 height 25
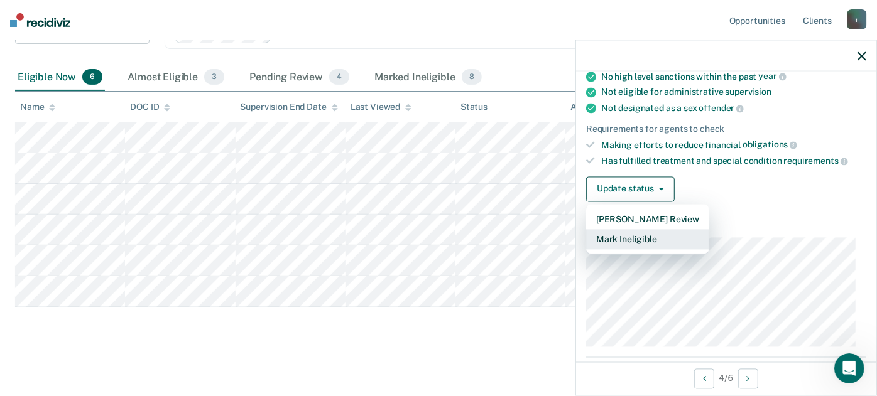
click at [636, 234] on button "Mark Ineligible" at bounding box center [647, 239] width 123 height 20
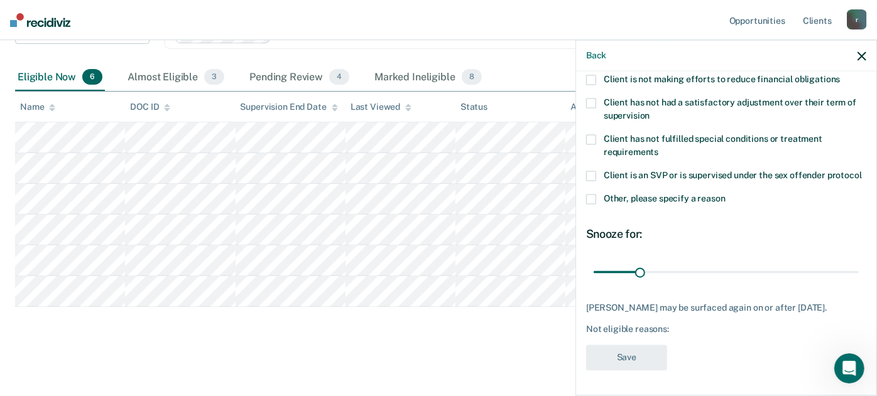
scroll to position [45, 0]
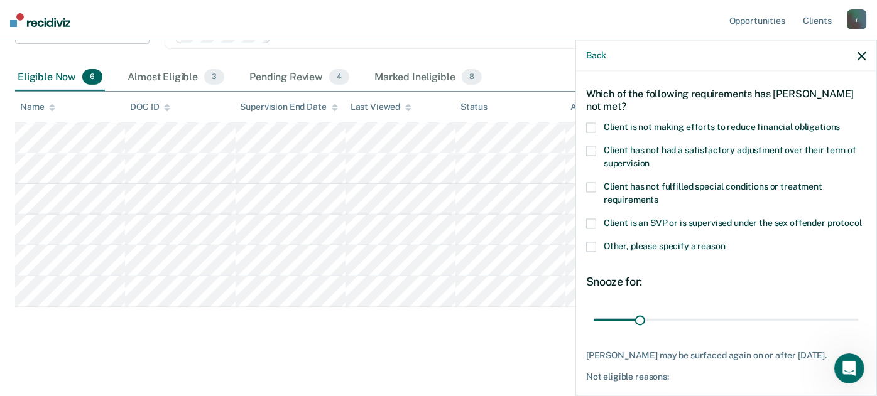
click at [590, 124] on span at bounding box center [591, 128] width 10 height 10
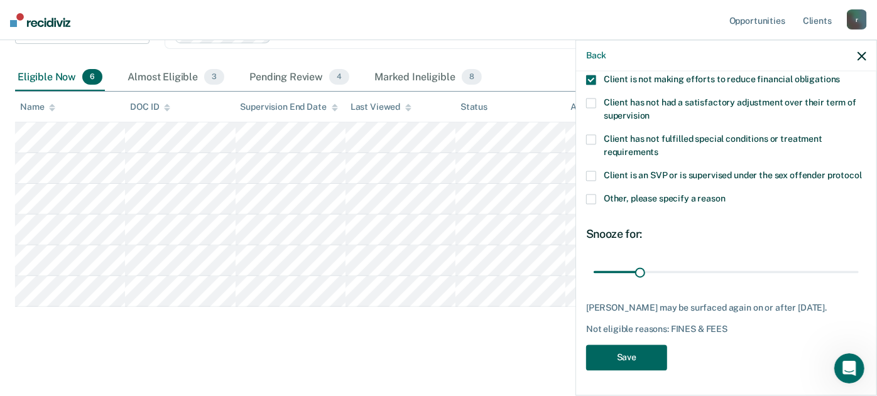
click at [630, 350] on button "Save" at bounding box center [626, 358] width 81 height 26
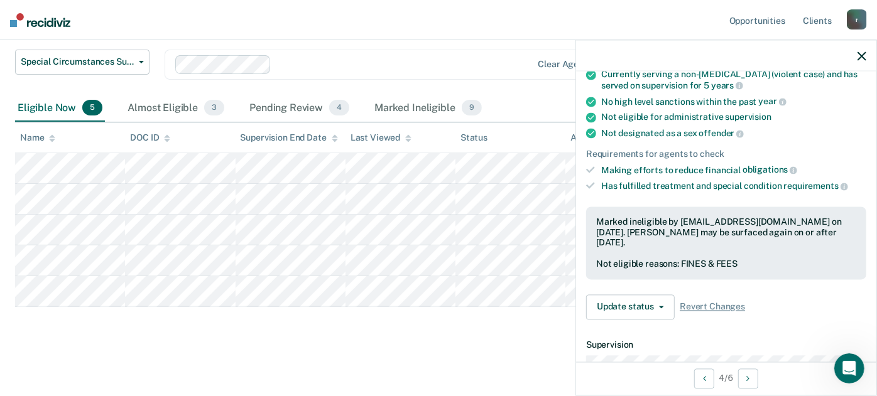
scroll to position [0, 0]
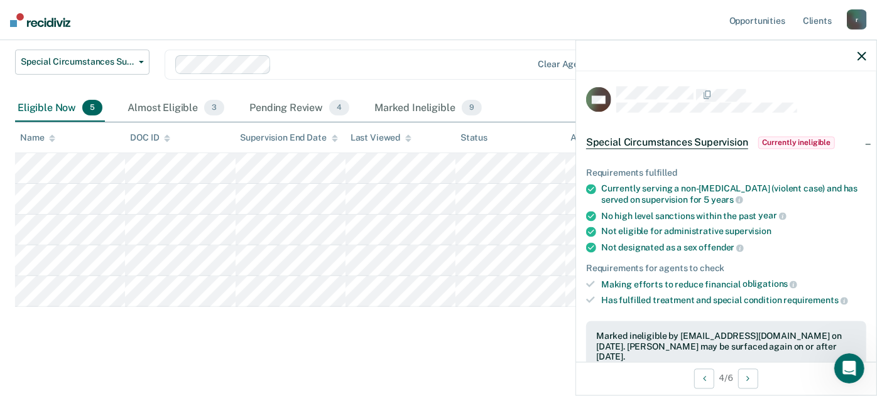
click at [861, 55] on icon "button" at bounding box center [862, 56] width 9 height 9
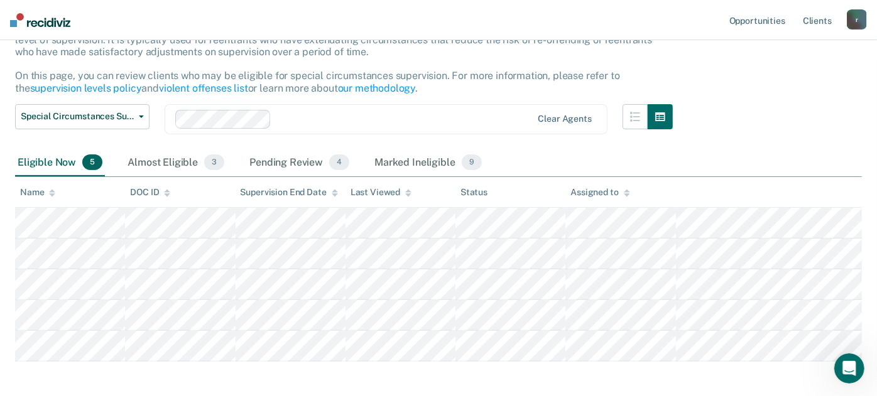
scroll to position [16, 0]
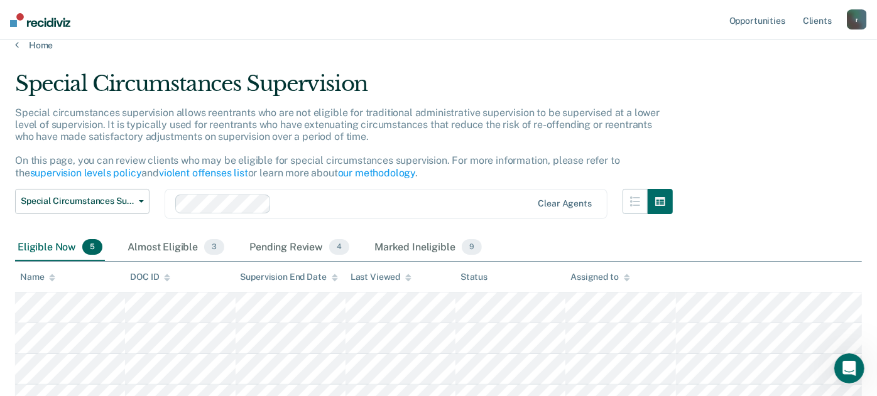
scroll to position [56, 0]
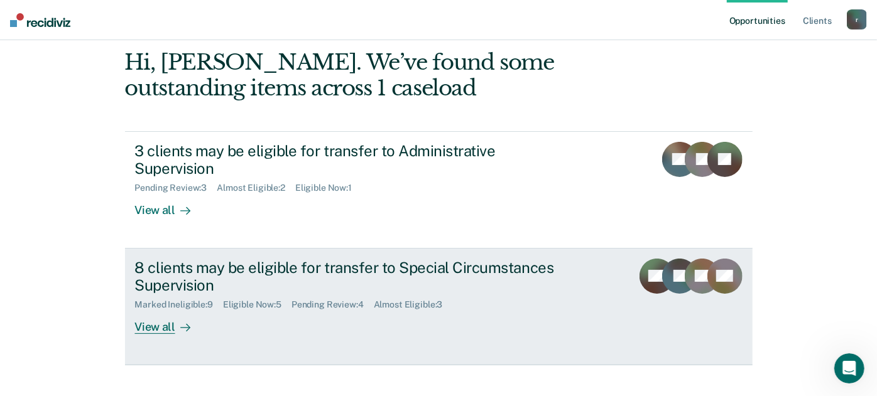
click at [144, 310] on div "View all" at bounding box center [170, 322] width 70 height 25
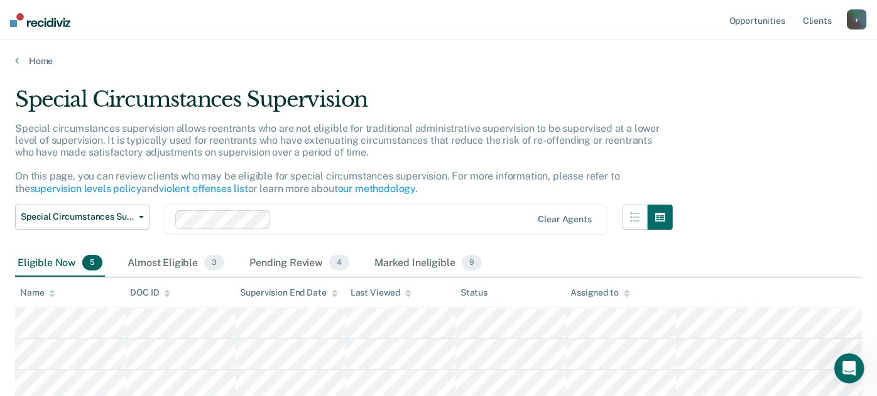
scroll to position [56, 0]
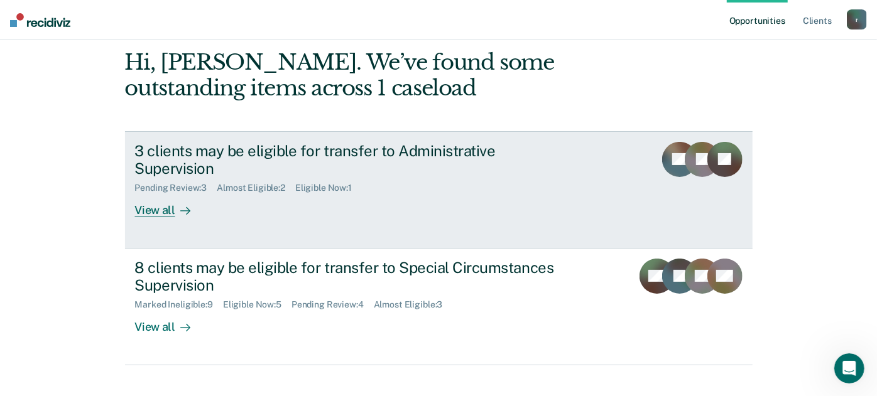
click at [372, 178] on div "Pending Review : 3 Almost Eligible : 2 Eligible Now : 1" at bounding box center [355, 186] width 441 height 16
